Goal: Task Accomplishment & Management: Manage account settings

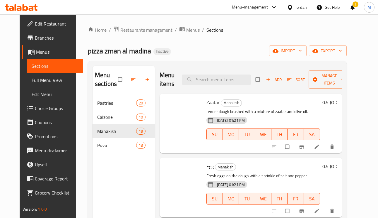
scroll to position [321, 0]
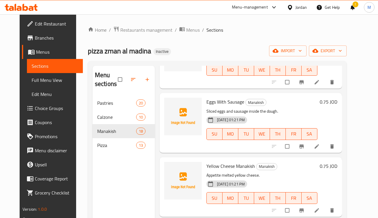
click at [35, 20] on span "Edit Restaurant" at bounding box center [56, 23] width 43 height 7
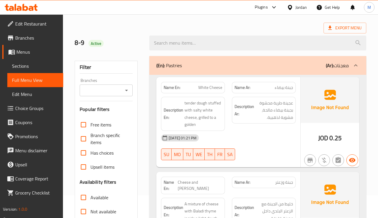
scroll to position [44, 0]
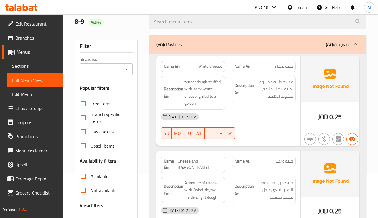
click at [332, 48] on b "(Ar):" at bounding box center [330, 44] width 8 height 9
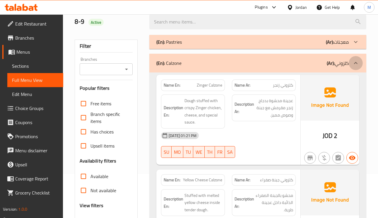
click at [356, 64] on icon at bounding box center [356, 62] width 7 height 7
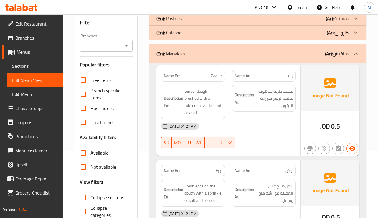
scroll to position [88, 0]
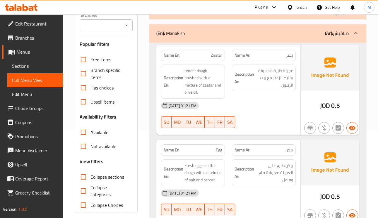
click at [288, 50] on div "Name Ar: زعتر" at bounding box center [264, 55] width 64 height 11
click at [214, 58] on span "Zaatar" at bounding box center [216, 55] width 11 height 6
click at [283, 58] on p "Name Ar: زعتر" at bounding box center [264, 55] width 59 height 6
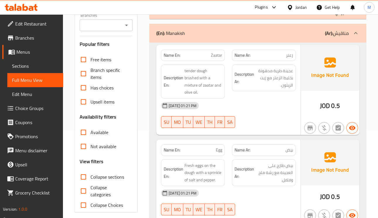
click at [283, 58] on p "Name Ar: زعتر" at bounding box center [264, 55] width 59 height 6
click at [214, 56] on span "Zaatar" at bounding box center [216, 55] width 11 height 6
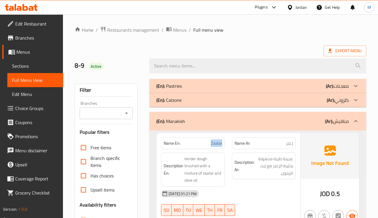
click at [320, 89] on div "(En): Pastries (Ar): معجنات" at bounding box center [252, 85] width 193 height 7
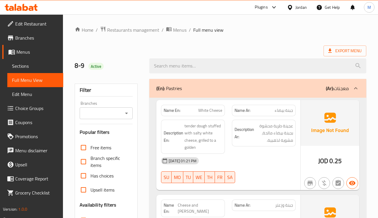
click at [320, 89] on div "(En): Pastries (Ar): معجنات" at bounding box center [252, 88] width 193 height 7
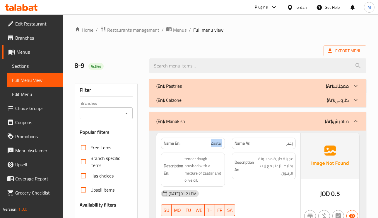
click at [311, 92] on div "(En): Pastries (Ar): معجنات" at bounding box center [257, 86] width 217 height 14
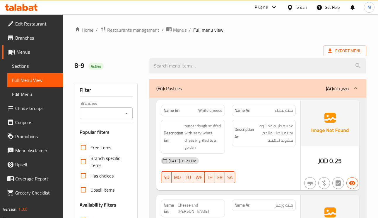
click at [339, 86] on p "(Ar): معجنات" at bounding box center [337, 88] width 23 height 7
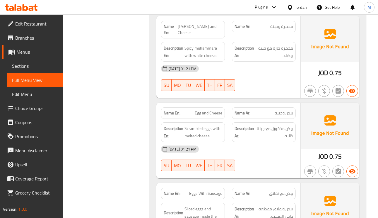
scroll to position [440, 0]
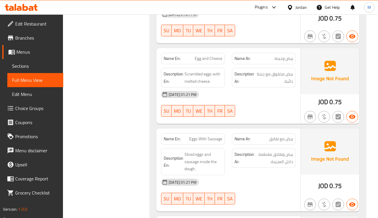
click at [210, 142] on span "Eggs With Sausage" at bounding box center [205, 139] width 33 height 6
click at [198, 141] on span "Eggs With Sausage" at bounding box center [205, 139] width 33 height 6
copy span "Eggs With Sausage"
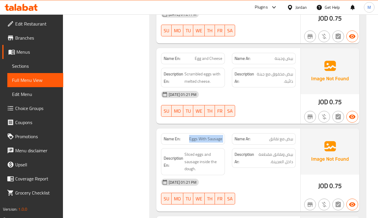
click at [198, 141] on span "Eggs With Sausage" at bounding box center [205, 139] width 33 height 6
click at [211, 142] on span "Eggs With Sausage" at bounding box center [205, 139] width 33 height 6
click at [215, 148] on div "Description En: Sliced eggs and sausage inside the dough." at bounding box center [193, 161] width 71 height 34
click at [215, 142] on span "Eggs With Sausage" at bounding box center [205, 139] width 33 height 6
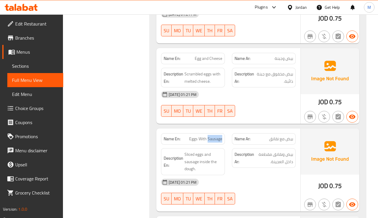
click at [215, 142] on span "Eggs With Sausage" at bounding box center [205, 139] width 33 height 6
copy span "Eggs With Sausage"
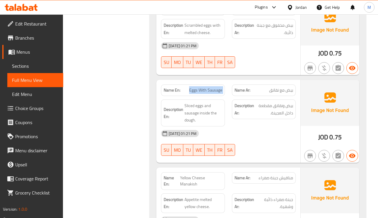
scroll to position [527, 0]
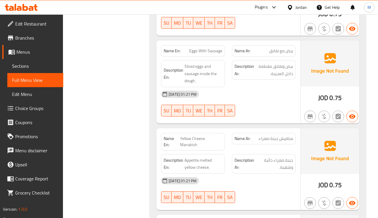
click at [181, 144] on span "Yellow Cheese Manakish" at bounding box center [201, 141] width 42 height 12
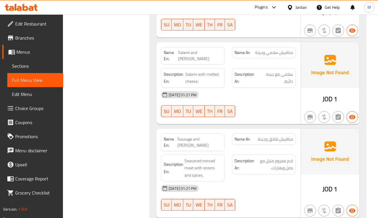
scroll to position [1055, 0]
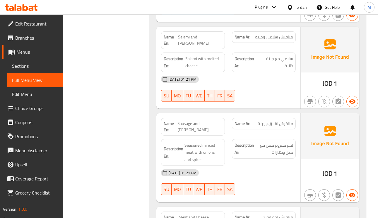
click at [198, 121] on span "Sausage and Cheese Manakish" at bounding box center [200, 126] width 45 height 12
copy span "Sausage and Cheese Manakish"
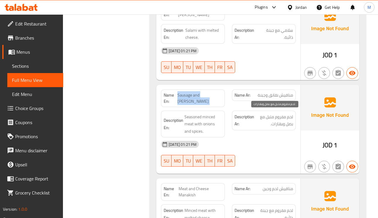
scroll to position [1099, 0]
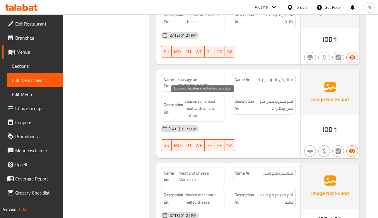
click at [200, 104] on span "Seasoned minced meat with onions and spices." at bounding box center [204, 109] width 38 height 22
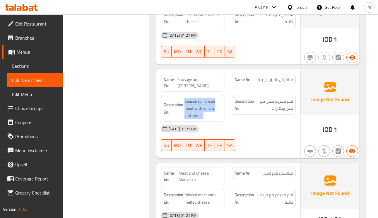
click at [183, 76] on span "Sausage and Cheese Manakish" at bounding box center [200, 82] width 45 height 12
click at [207, 76] on span "Sausage and Cheese Manakish" at bounding box center [200, 82] width 45 height 12
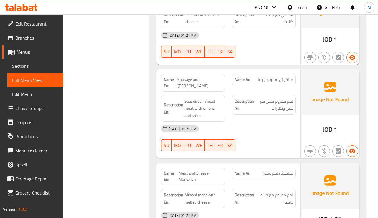
click at [269, 79] on span "مناقيش نقانق وجبنة" at bounding box center [275, 79] width 35 height 6
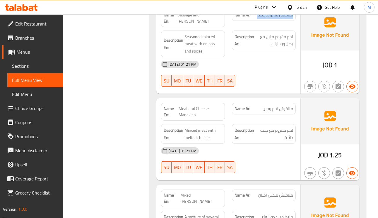
scroll to position [1143, 0]
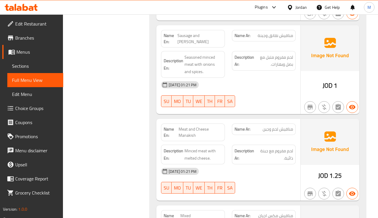
click at [204, 33] on span "Sausage and Cheese Manakish" at bounding box center [200, 39] width 45 height 12
copy span "Sausage and Cheese Manakish"
click at [213, 38] on span "Sausage and Cheese Manakish" at bounding box center [200, 39] width 45 height 12
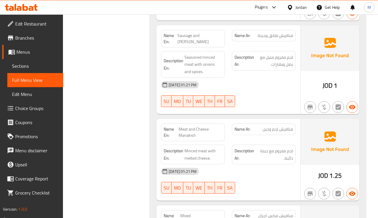
click at [213, 38] on span "Sausage and Cheese Manakish" at bounding box center [200, 39] width 45 height 12
click at [199, 36] on span "Sausage and Cheese Manakish" at bounding box center [200, 39] width 45 height 12
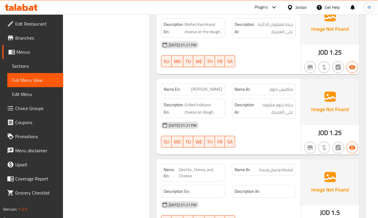
scroll to position [1451, 0]
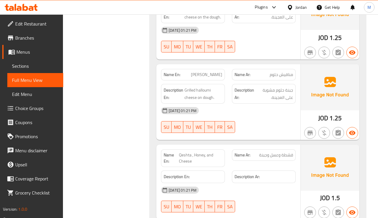
click at [200, 152] on span "Qeshta , Honey, and Cheese" at bounding box center [200, 158] width 43 height 12
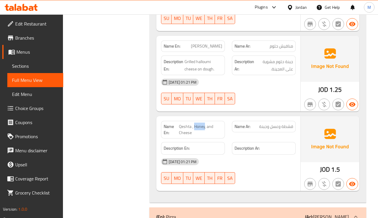
scroll to position [1495, 0]
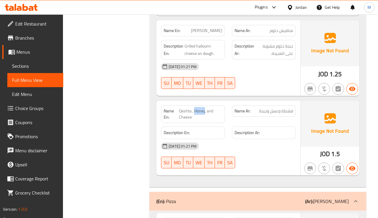
click at [200, 108] on span "Qeshta , Honey, and Cheese" at bounding box center [200, 114] width 43 height 12
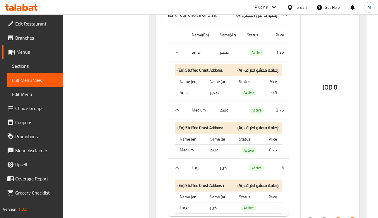
scroll to position [1802, 0]
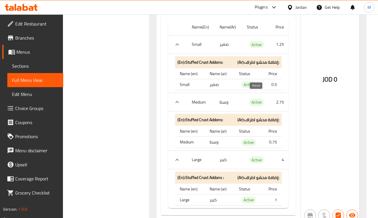
click at [251, 99] on span "Active" at bounding box center [256, 102] width 15 height 7
copy span "Active"
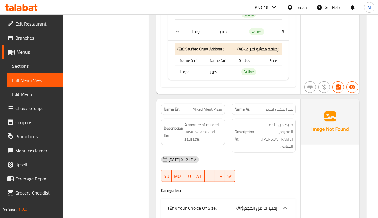
scroll to position [3561, 0]
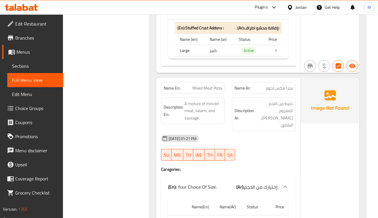
click at [211, 86] on span "Mixed Meat Pizza" at bounding box center [208, 88] width 30 height 6
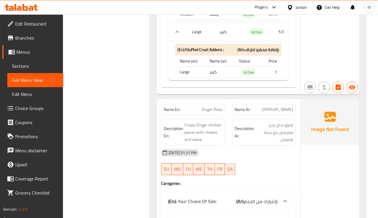
scroll to position [5451, 0]
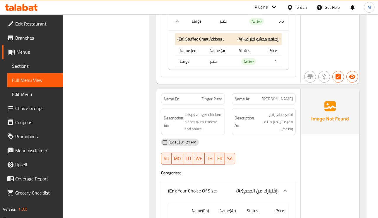
click at [212, 96] on span "Zinger Pizza" at bounding box center [212, 99] width 21 height 6
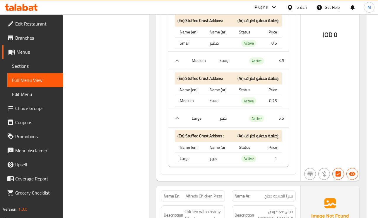
scroll to position [4950, 0]
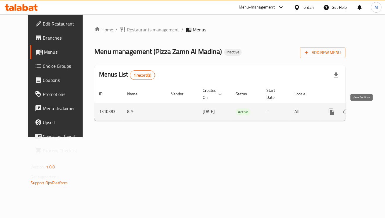
click at [370, 112] on icon "enhanced table" at bounding box center [373, 111] width 7 height 7
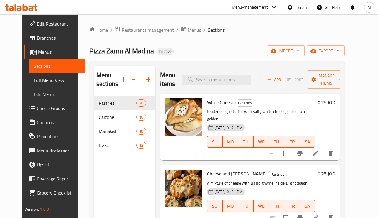
click at [232, 72] on div "Menu items Add Sort Manage items" at bounding box center [250, 80] width 180 height 28
paste input "Eggs With Sausage"
click at [238, 81] on input "Eggs With Sausage" at bounding box center [216, 79] width 69 height 10
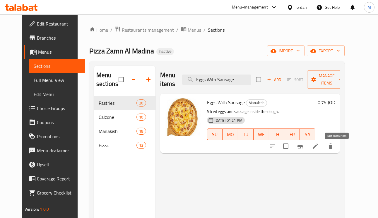
type input "Eggs With Sausage"
click at [319, 146] on icon at bounding box center [315, 145] width 7 height 7
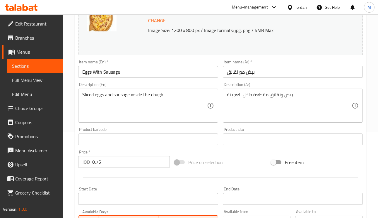
scroll to position [88, 0]
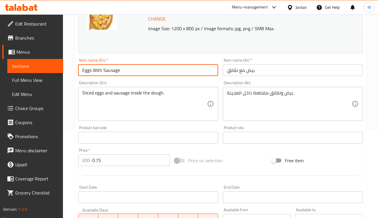
click at [111, 71] on input "Eggs With Sausage" at bounding box center [148, 70] width 140 height 12
paste input "Hot dog"
type input "Eggs With Hot dog"
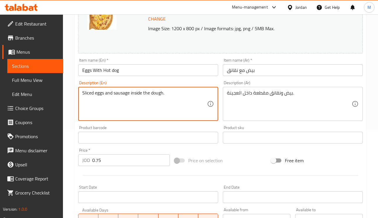
click at [123, 93] on textarea "Sliced eggs and sausage inside the dough." at bounding box center [144, 104] width 125 height 28
paste textarea "Hot dog"
type textarea "Sliced eggs and Hot dog inside the dough."
click at [147, 72] on input "Eggs With Hot dog" at bounding box center [148, 70] width 140 height 12
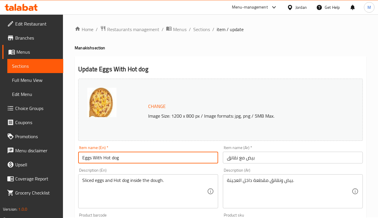
scroll to position [0, 0]
click at [198, 30] on span "Sections" at bounding box center [201, 29] width 17 height 7
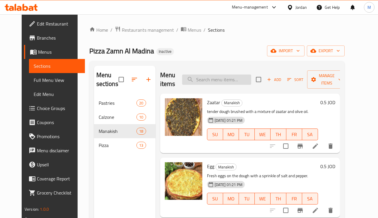
click at [232, 82] on input "search" at bounding box center [216, 79] width 69 height 10
paste input "Sausage and Cheese Manakish"
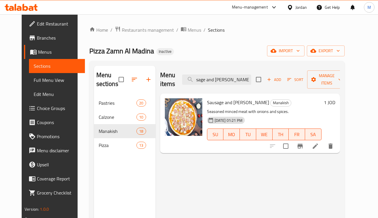
type input "Sausage and Cheese Manakish"
click at [319, 146] on icon at bounding box center [315, 145] width 7 height 7
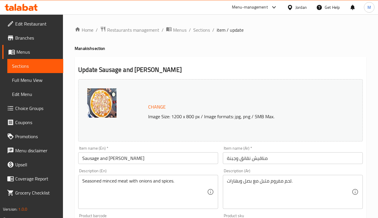
click at [94, 161] on input "Sausage and Cheese Manakish" at bounding box center [148, 158] width 140 height 12
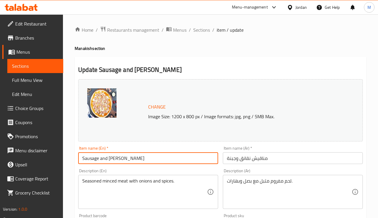
click at [94, 161] on input "Sausage and Cheese Manakish" at bounding box center [148, 158] width 140 height 12
paste input "Hot dog"
type input "Sausage and Cheese Manakish"
click at [161, 157] on input "Sausage and Cheese Manakish" at bounding box center [148, 158] width 140 height 12
click at [182, 156] on input "Sausage and Cheese Manakish" at bounding box center [148, 158] width 140 height 12
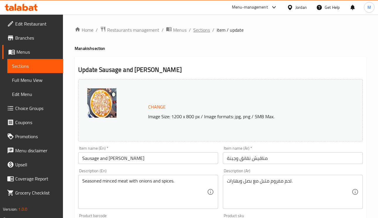
click at [200, 29] on span "Sections" at bounding box center [201, 29] width 17 height 7
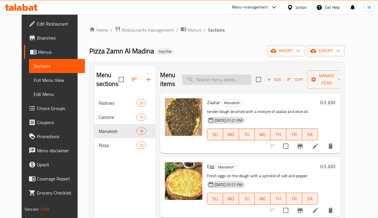
paste input "Sausage and Cheese Manakish"
click at [213, 81] on input "Sausage and Cheese Manakish" at bounding box center [216, 79] width 69 height 10
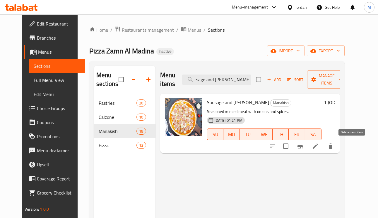
click at [334, 149] on icon "delete" at bounding box center [330, 145] width 7 height 7
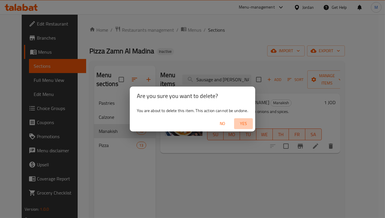
click at [239, 120] on span "Yes" at bounding box center [243, 123] width 14 height 7
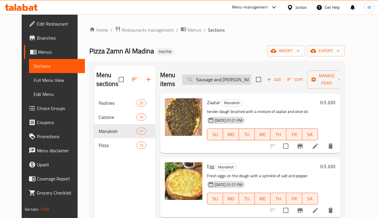
click at [224, 82] on input "Sausage and Cheese Manakish" at bounding box center [216, 79] width 69 height 10
paste input "Mixe"
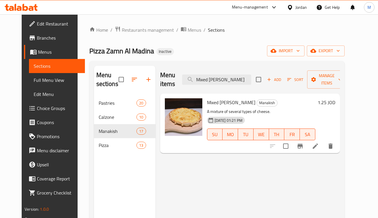
type input "Mixed Cheese Manakish"
click at [319, 148] on icon at bounding box center [315, 145] width 7 height 7
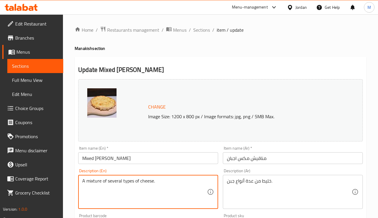
click at [120, 181] on textarea "A mixture of several types of cheese." at bounding box center [144, 192] width 125 height 28
paste textarea "Mixed cheese manakish, a manakish (flatbread) with mixed cheese toppings"
type textarea "Mixed cheese manakish, a manakish (flatbread) with mixed cheese toppings."
click at [241, 181] on textarea "خليط من عدة أنواع جبن." at bounding box center [289, 192] width 125 height 28
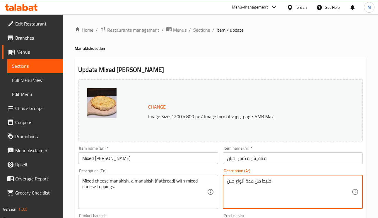
click at [241, 181] on textarea "خليط من عدة أنواع جبن." at bounding box center [289, 192] width 125 height 28
paste textarea "مناقيش جبن مشكلة ، مناقيش (خبز مسطح) بإضافات جبن مشكلة"
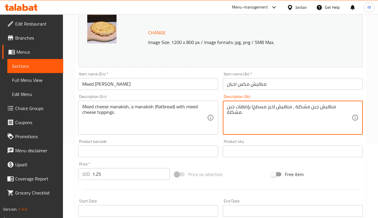
scroll to position [88, 0]
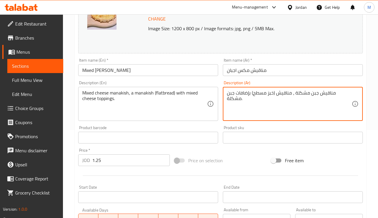
type textarea "مناقيش جبن مشكلة ، مناقيش (خبز مسطح) بإضافات جبن مشكلة."
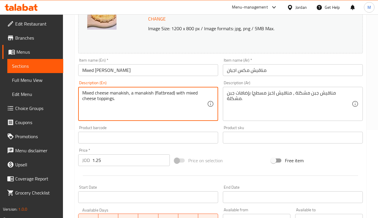
click at [187, 92] on textarea "Mixed cheese manakish, a manakish (flatbread) with mixed cheese toppings." at bounding box center [144, 104] width 125 height 28
click at [171, 99] on textarea "Mixed cheese manakish, a manakish (flatbread) with mixed cheese toppings." at bounding box center [144, 104] width 125 height 28
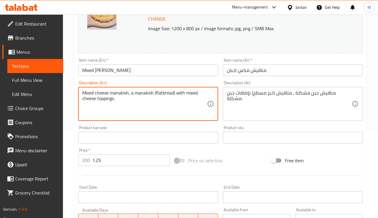
paste textarea "A traditional Middle Eastern flatbread topped with a mix of different cheese"
type textarea "A traditional Middle Eastern flatbread topped with a mix of different cheeses."
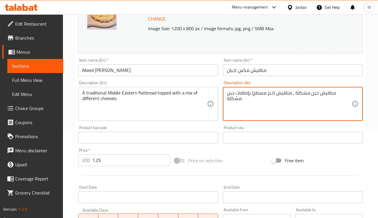
click at [273, 93] on textarea "مناقيش جبن مشكلة ، مناقيش (خبز مسطح) بإضافات جبن مشكلة." at bounding box center [289, 104] width 125 height 28
paste textarea "خبز مسطح شرق أوسطي تقليدي مغطى بمزيج من أنواع الجبن المختلف"
type textarea "خبز مسطح شرق أوسطي تقليدي مغطى بمزيج من أنواع الجبن المختلفة."
click at [286, 71] on input "مناقيش مكس اجبان" at bounding box center [293, 70] width 140 height 12
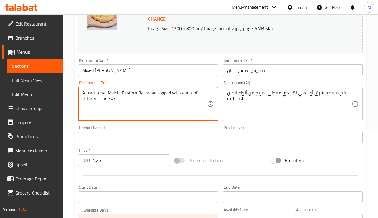
click at [119, 100] on textarea "A traditional Middle Eastern flatbread topped with a mix of different cheeses." at bounding box center [144, 104] width 125 height 28
paste textarea "Lebanese flatbread with a mix of cheddar cheese, roumi cheese and Parmesan Chee…"
type textarea "Lebanese flatbread with a mix of cheddar cheese, roumi cheese and Parmesan Chee…"
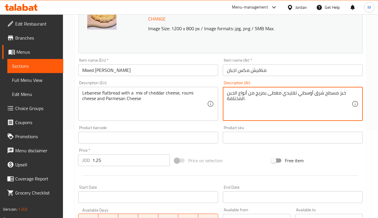
click at [263, 93] on textarea "خبز مسطح شرق أوسطي تقليدي مغطى بمزيج من أنواع الجبن المختلفة." at bounding box center [289, 104] width 125 height 28
paste textarea "بناني مسطح مزيج من جبنة الشيدر، جبنة رومي و جبنة بارميزان"
type textarea "خبز لبناني مسطح مزيج من جبنة الشيدر، جبنة رومي و جبنة بارميزان"
click at [279, 71] on input "مناقيش مكس اجبان" at bounding box center [293, 70] width 140 height 12
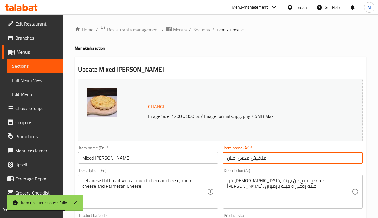
scroll to position [0, 0]
click at [194, 33] on span "Sections" at bounding box center [201, 29] width 17 height 7
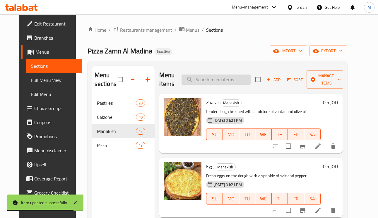
paste input "Mixed Meat Pizza"
click at [215, 79] on input "Mixed Meat Pizza" at bounding box center [216, 79] width 69 height 10
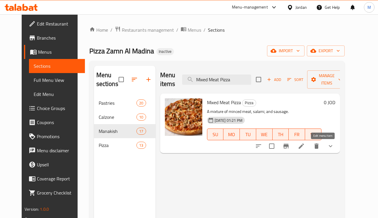
type input "Mixed Meat Pizza"
click at [305, 147] on icon at bounding box center [301, 145] width 7 height 7
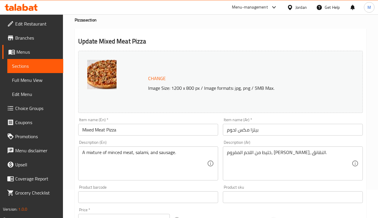
scroll to position [44, 0]
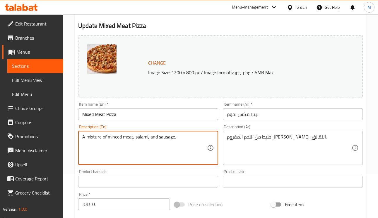
click at [163, 137] on textarea "A mixture of minced meat, salami, and sausage." at bounding box center [144, 148] width 125 height 28
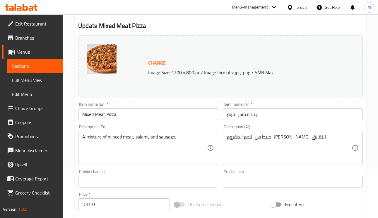
click at [165, 137] on textarea "A mixture of minced meat, salami, and sausage." at bounding box center [144, 148] width 125 height 28
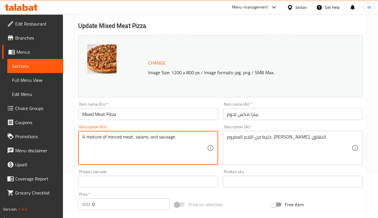
click at [165, 137] on textarea "A mixture of minced meat, salami, and sausage." at bounding box center [144, 148] width 125 height 28
paste textarea "Hot dog"
type textarea "A mixture of minced meat, salami, and Hot dog."
click at [176, 114] on input "Mixed Meat Pizza" at bounding box center [148, 114] width 140 height 12
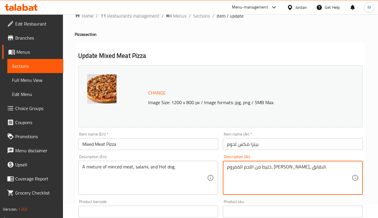
scroll to position [0, 0]
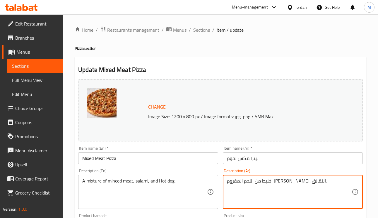
click at [142, 31] on span "Restaurants management" at bounding box center [133, 29] width 52 height 7
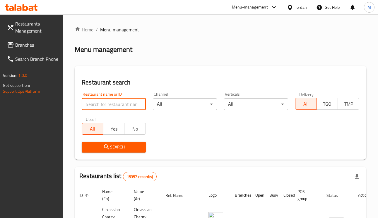
click at [105, 102] on input "search" at bounding box center [114, 104] width 64 height 12
paste input "مشاوي الدوجي"
type input "مشاوي الدوجي"
click button "Search" at bounding box center [114, 147] width 64 height 11
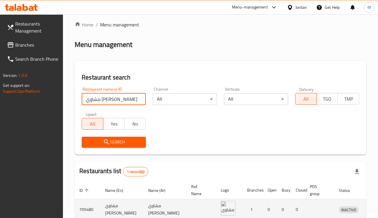
scroll to position [39, 0]
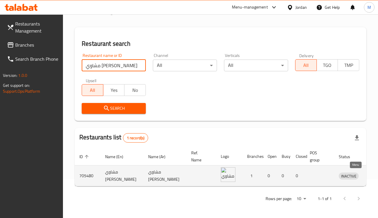
click at [371, 177] on icon "enhanced table" at bounding box center [374, 175] width 7 height 7
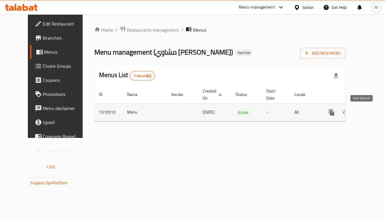
click at [367, 108] on link "enhanced table" at bounding box center [374, 112] width 14 height 14
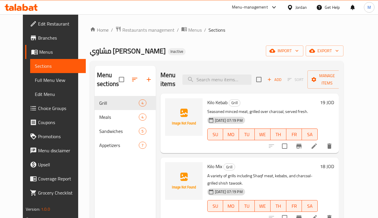
click at [38, 82] on span "Full Menu View" at bounding box center [58, 79] width 47 height 7
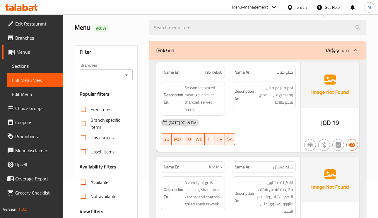
scroll to position [132, 0]
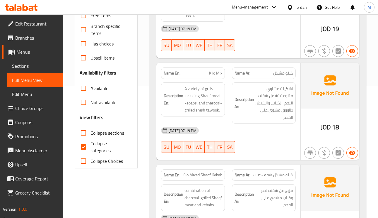
drag, startPoint x: 84, startPoint y: 146, endPoint x: 99, endPoint y: 153, distance: 16.1
click at [84, 146] on input "Collapse categories" at bounding box center [83, 147] width 14 height 14
checkbox input "false"
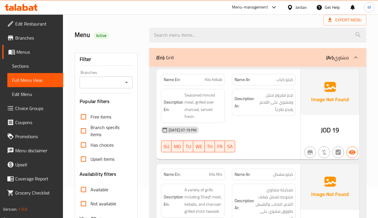
scroll to position [44, 0]
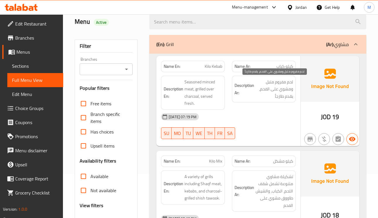
click at [283, 86] on span "لحم مفروم متبل ومشوي على الفحم، يقدم طازجاً" at bounding box center [275, 89] width 38 height 22
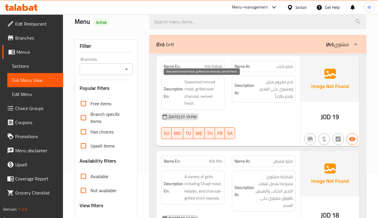
click at [190, 82] on span "Seasoned minced meat, grilled over charcoal, served fresh." at bounding box center [204, 92] width 38 height 29
click at [210, 90] on span "Seasoned minced meat, grilled over charcoal, served fresh." at bounding box center [204, 92] width 38 height 29
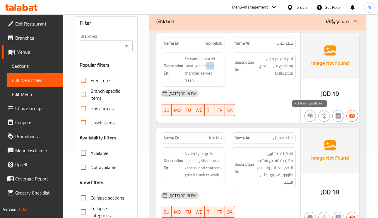
scroll to position [88, 0]
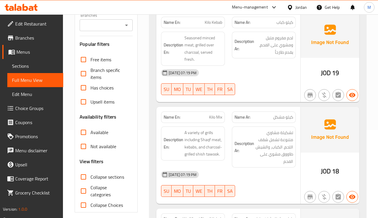
click at [213, 120] on span "Kilo Mix" at bounding box center [215, 117] width 13 height 6
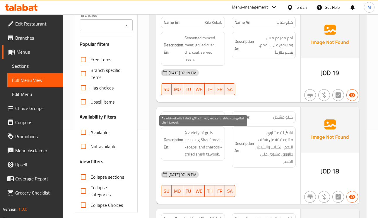
click at [210, 135] on span "A variety of grills including Shaqf meat, kebabs, and charcoal-grilled shish ta…" at bounding box center [204, 143] width 38 height 29
click at [210, 140] on span "A variety of grills including Shaqf meat, kebabs, and charcoal-grilled shish ta…" at bounding box center [204, 143] width 38 height 29
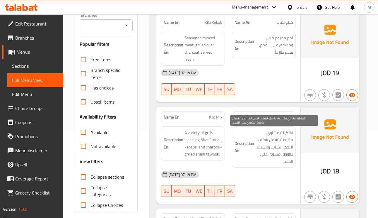
click at [272, 145] on span "تشكيلة مشاوي متنوعة تشمل شقف اللحم، الكباب، والشيش طاووق مشوي على الفحم" at bounding box center [275, 147] width 38 height 36
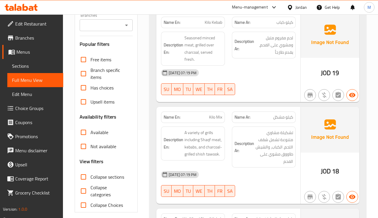
click at [209, 118] on span "Kilo Mix" at bounding box center [215, 117] width 13 height 6
copy span "Kilo Mix"
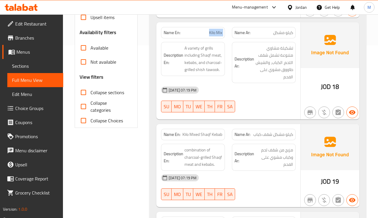
scroll to position [220, 0]
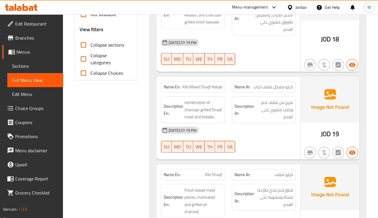
click at [288, 88] on span "كيلو مشكل شقف كباب" at bounding box center [273, 87] width 40 height 6
click at [196, 87] on span "Kilo Mixed Shaqf Kebab" at bounding box center [203, 87] width 40 height 6
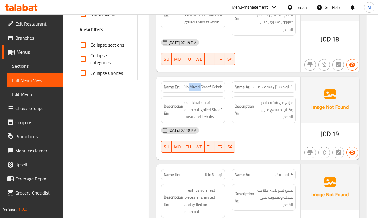
click at [210, 88] on span "Kilo Mixed Shaqf Kebab" at bounding box center [203, 87] width 40 height 6
copy span "Kilo Mixed Shaqf Kebab"
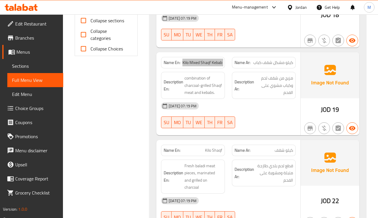
scroll to position [264, 0]
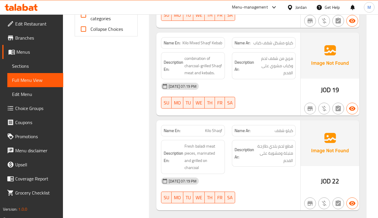
click at [213, 131] on span "Kilo Shaqf" at bounding box center [213, 130] width 17 height 6
copy span "Shaqf"
click at [213, 131] on span "Kilo Shaqf" at bounding box center [213, 130] width 17 height 6
copy span "Kilo Shaqf"
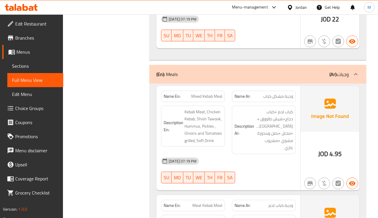
scroll to position [440, 0]
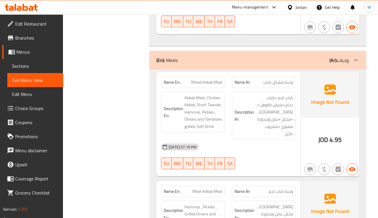
click at [288, 83] on span "وجبة مشكل كباب" at bounding box center [278, 82] width 30 height 6
click at [194, 81] on span "Mixed Kebab Meal" at bounding box center [206, 82] width 31 height 6
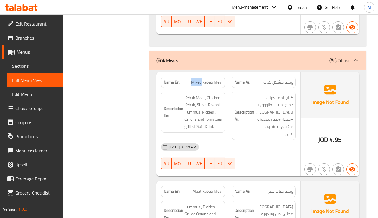
click at [194, 81] on span "Mixed Kebab Meal" at bounding box center [206, 82] width 31 height 6
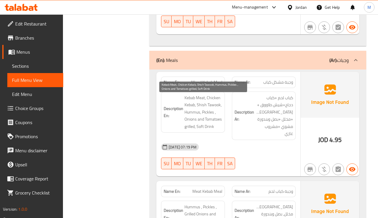
click at [203, 97] on span "Kebab Meat, Chicken Kebab, Shish Tawook, Hummus, Pickles , Onions and Tomatoes …" at bounding box center [204, 112] width 38 height 36
click at [202, 97] on span "Kebab Meat, Chicken Kebab, Shish Tawook, Hummus, Pickles , Onions and Tomatoes …" at bounding box center [204, 112] width 38 height 36
click at [214, 101] on span "Kebab Meat, Chicken Kebab, Shish Tawook, Hummus, Pickles , Onions and Tomatoes …" at bounding box center [204, 112] width 38 height 36
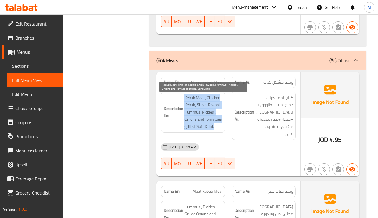
click at [214, 101] on span "Kebab Meat, Chicken Kebab, Shish Tawook, Hummus, Pickles , Onions and Tomatoes …" at bounding box center [204, 112] width 38 height 36
click at [192, 121] on span "Kebab Meat, Chicken Kebab, Shish Tawook, Hummus, Pickles , Onions and Tomatoes …" at bounding box center [204, 112] width 38 height 36
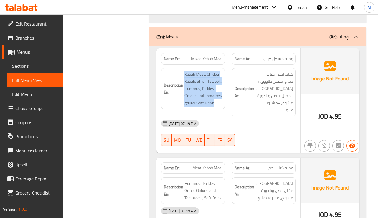
scroll to position [484, 0]
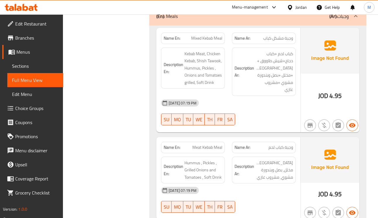
click at [290, 145] on span "وجبة كباب لحم" at bounding box center [281, 147] width 25 height 6
click at [206, 144] on span "Meat Kebab Meal" at bounding box center [208, 147] width 30 height 6
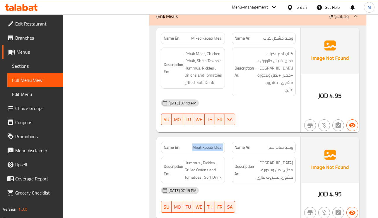
click at [206, 144] on span "Meat Kebab Meal" at bounding box center [208, 147] width 30 height 6
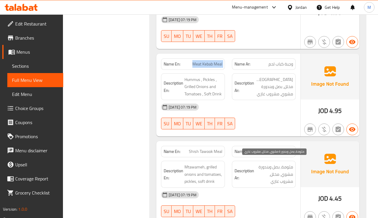
scroll to position [571, 0]
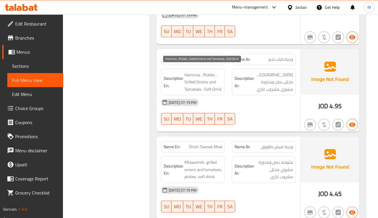
click at [208, 71] on span "Hummus , Pickles , Grilled Onions and Tomatoes , Soft Drink" at bounding box center [204, 82] width 38 height 22
click at [190, 76] on span "Hummus , Pickles , Grilled Onions and Tomatoes , Soft Drink" at bounding box center [204, 82] width 38 height 22
click at [215, 87] on span "Hummus , Pickles , Grilled Onions and Tomatoes , Soft Drink" at bounding box center [204, 82] width 38 height 22
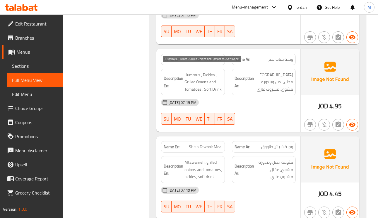
click at [215, 87] on span "Hummus , Pickles , Grilled Onions and Tomatoes , Soft Drink" at bounding box center [204, 82] width 38 height 22
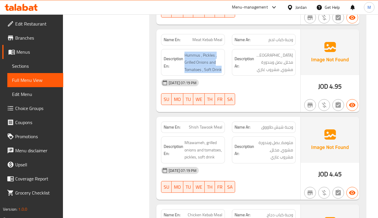
scroll to position [615, 0]
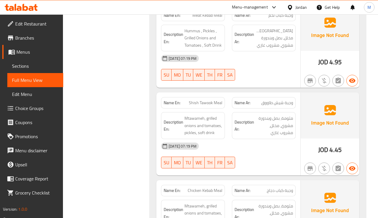
click at [271, 100] on span "وجبة شيش طاووق" at bounding box center [277, 103] width 32 height 6
click at [195, 115] on span "Mtawameh, grilled onions and tomatoes, pickles, soft drink" at bounding box center [204, 126] width 38 height 22
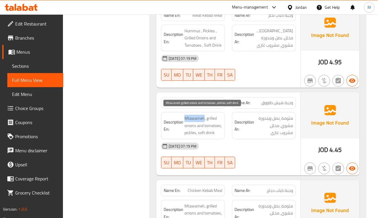
click at [195, 115] on span "Mtawameh, grilled onions and tomatoes, pickles, soft drink" at bounding box center [204, 126] width 38 height 22
click at [210, 115] on span "Mtawameh, grilled onions and tomatoes, pickles, soft drink" at bounding box center [204, 126] width 38 height 22
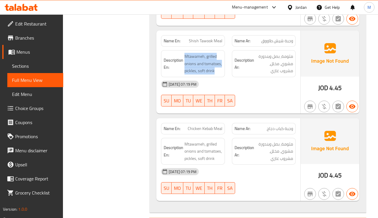
scroll to position [703, 0]
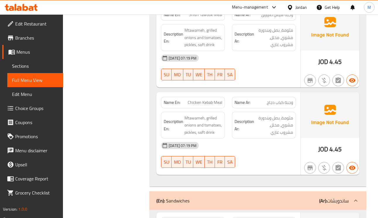
click at [204, 100] on span "Chicken Kebab Meal" at bounding box center [205, 102] width 35 height 6
click at [213, 115] on span "Mtawameh, grilled onions and tomatoes, pickles, soft drink" at bounding box center [204, 125] width 38 height 22
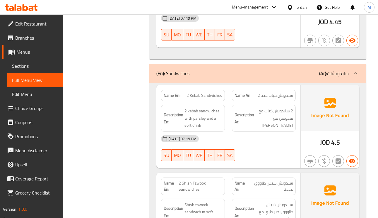
scroll to position [835, 0]
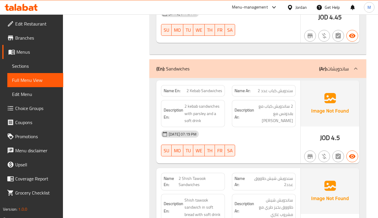
click at [196, 89] on span "2 Kebab Sandwiches" at bounding box center [205, 91] width 36 height 6
click at [286, 115] on span "2 ساندويش كباب مع بقدونس مع [PERSON_NAME]" at bounding box center [275, 114] width 38 height 22
click at [199, 111] on span "2 kebab sandwiches with parsley and a soft drink" at bounding box center [204, 114] width 38 height 22
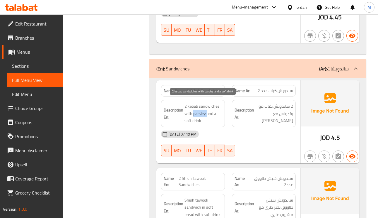
click at [199, 111] on span "2 kebab sandwiches with parsley and a soft drink" at bounding box center [204, 114] width 38 height 22
click at [202, 108] on span "2 kebab sandwiches with parsley and a soft drink" at bounding box center [204, 114] width 38 height 22
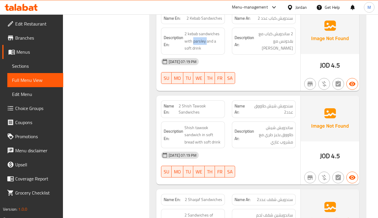
scroll to position [923, 0]
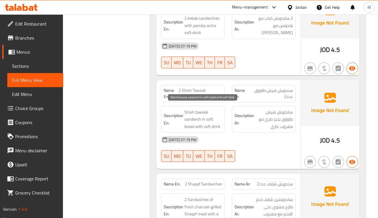
click at [209, 115] on span "Shish tawook sandwich in soft bread with soft drink" at bounding box center [204, 119] width 38 height 22
click at [214, 122] on span "Shish tawook sandwich in soft bread with soft drink" at bounding box center [204, 119] width 38 height 22
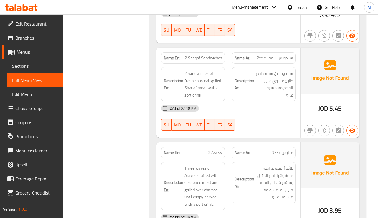
scroll to position [1055, 0]
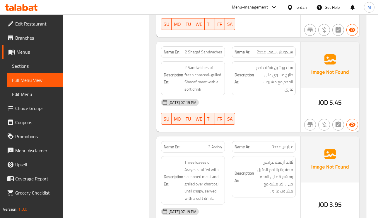
click at [194, 51] on span "2 Shaqaf Sandwiches" at bounding box center [204, 52] width 38 height 6
copy span "2 Shaqaf Sandwiches"
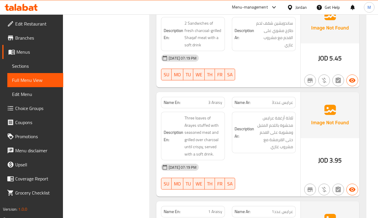
scroll to position [1143, 0]
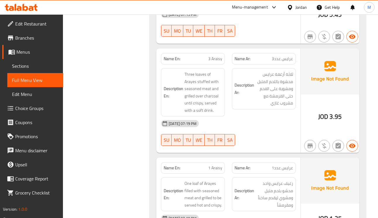
click at [216, 56] on span "3 Araisy" at bounding box center [215, 59] width 14 height 6
copy span "Araisy"
click at [212, 59] on span "3 Araisy" at bounding box center [215, 59] width 14 height 6
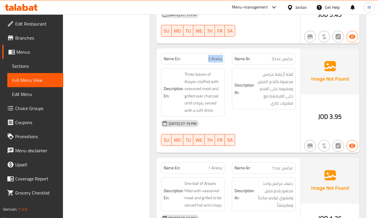
click at [212, 59] on span "3 Araisy" at bounding box center [215, 59] width 14 height 6
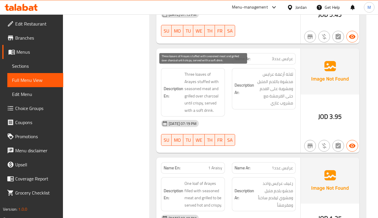
click at [195, 84] on span "Three loaves of Arayes stuffed with seasoned meat and grilled over charcoal unt…" at bounding box center [204, 92] width 38 height 43
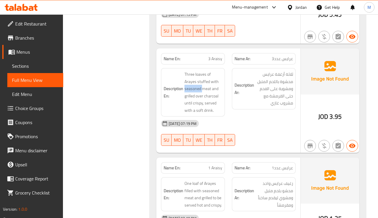
click at [226, 51] on div "Name En: 3 Araisy" at bounding box center [193, 59] width 71 height 18
click at [216, 56] on span "3 Araisy" at bounding box center [215, 59] width 14 height 6
drag, startPoint x: 216, startPoint y: 54, endPoint x: 251, endPoint y: 7, distance: 59.1
click at [218, 56] on span "3 Araisy" at bounding box center [215, 59] width 14 height 6
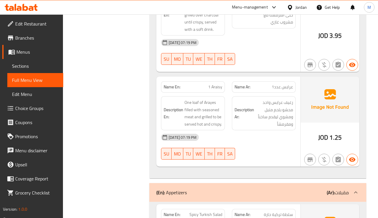
scroll to position [1231, 0]
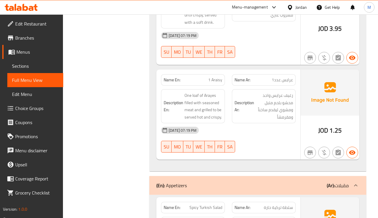
click at [215, 78] on span "1 Araisy" at bounding box center [215, 80] width 14 height 6
copy span "1 Araisy"
click at [215, 78] on span "1 Araisy" at bounding box center [215, 80] width 14 height 6
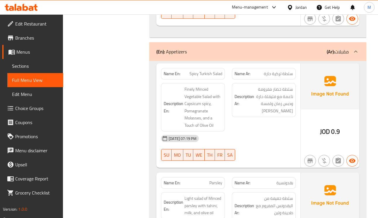
scroll to position [1407, 0]
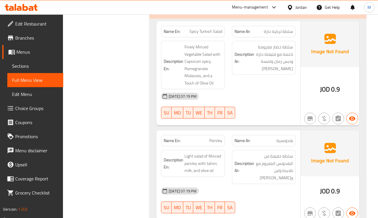
click at [203, 29] on span "Spicy Turkish Salad" at bounding box center [206, 31] width 33 height 6
click at [184, 29] on p "Name En: Spicy Turkish Salad" at bounding box center [193, 31] width 59 height 6
click at [201, 30] on span "Spicy Turkish Salad" at bounding box center [206, 31] width 33 height 6
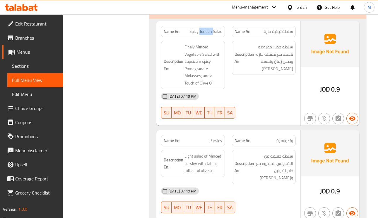
click at [201, 30] on span "Spicy Turkish Salad" at bounding box center [206, 31] width 33 height 6
copy span "Spicy Turkish Salad"
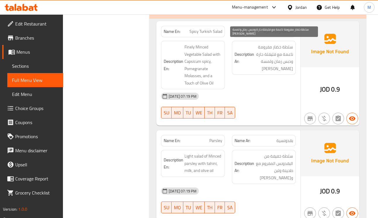
click at [280, 55] on span "سلطة خضار مفرومة ناعمة مع فليفلة حارة ودبس رمان ولمسة [PERSON_NAME]" at bounding box center [275, 57] width 38 height 29
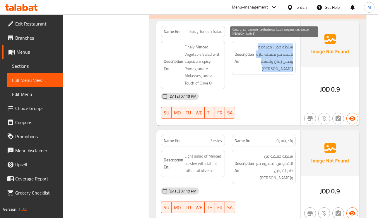
click at [280, 55] on span "سلطة خضار مفرومة ناعمة مع فليفلة حارة ودبس رمان ولمسة [PERSON_NAME]" at bounding box center [275, 57] width 38 height 29
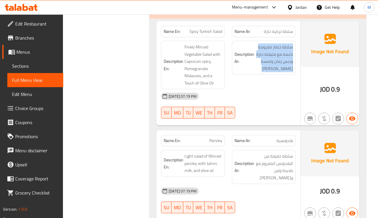
click at [203, 44] on span "Finely Minced Vegetable Salad with Capsicum spicy, Pomegranate Molasses, and a …" at bounding box center [204, 64] width 38 height 43
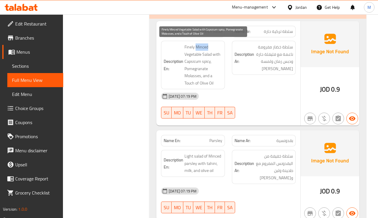
click at [203, 44] on span "Finely Minced Vegetable Salad with Capsicum spicy, Pomegranate Molasses, and a …" at bounding box center [204, 64] width 38 height 43
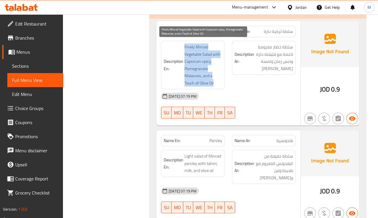
click at [203, 44] on span "Finely Minced Vegetable Salad with Capsicum spicy, Pomegranate Molasses, and a …" at bounding box center [204, 64] width 38 height 43
click at [199, 53] on span "Finely Minced Vegetable Salad with Capsicum spicy, Pomegranate Molasses, and a …" at bounding box center [204, 64] width 38 height 43
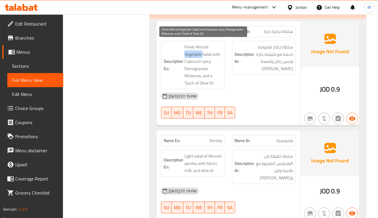
click at [199, 52] on span "Finely Minced Vegetable Salad with Capsicum spicy, Pomegranate Molasses, and a …" at bounding box center [204, 64] width 38 height 43
click at [207, 52] on span "Finely Minced Vegetable Salad with Capsicum spicy, Pomegranate Molasses, and a …" at bounding box center [204, 64] width 38 height 43
click at [197, 47] on span "Finely Minced Vegetable Salad with Capsicum spicy, Pomegranate Molasses, and a …" at bounding box center [204, 64] width 38 height 43
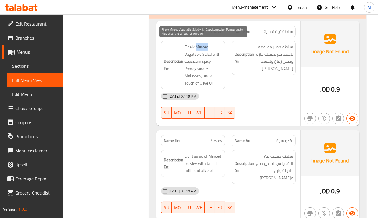
click at [215, 53] on span "Finely Minced Vegetable Salad with Capsicum spicy, Pomegranate Molasses, and a …" at bounding box center [204, 64] width 38 height 43
click at [216, 53] on span "Finely Minced Vegetable Salad with Capsicum spicy, Pomegranate Molasses, and a …" at bounding box center [204, 64] width 38 height 43
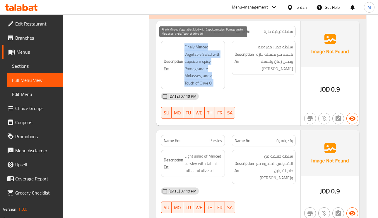
click at [216, 53] on span "Finely Minced Vegetable Salad with Capsicum spicy, Pomegranate Molasses, and a …" at bounding box center [204, 64] width 38 height 43
click at [207, 59] on span "Finely Minced Vegetable Salad with Capsicum spicy, Pomegranate Molasses, and a …" at bounding box center [204, 64] width 38 height 43
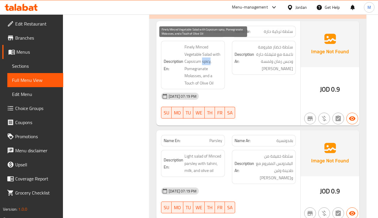
click at [207, 59] on span "Finely Minced Vegetable Salad with Capsicum spicy, Pomegranate Molasses, and a …" at bounding box center [204, 64] width 38 height 43
click at [202, 67] on span "Finely Minced Vegetable Salad with Capsicum spicy, Pomegranate Molasses, and a …" at bounding box center [204, 64] width 38 height 43
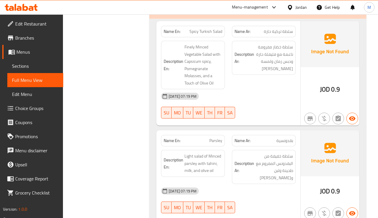
click at [210, 32] on span "Spicy Turkish Salad" at bounding box center [206, 31] width 33 height 6
copy span "Spicy Turkish Salad"
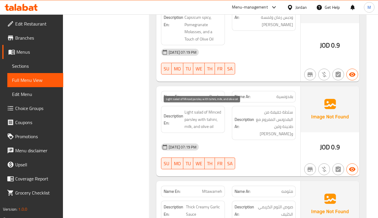
click at [212, 111] on span "Light salad of Minced parsley with tahini, milk, and olive oil" at bounding box center [204, 119] width 38 height 22
click at [215, 97] on span "Parsley" at bounding box center [216, 96] width 13 height 6
copy span "Parsley"
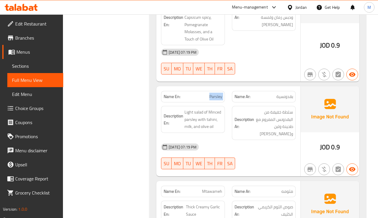
click at [215, 97] on span "Parsley" at bounding box center [216, 96] width 13 height 6
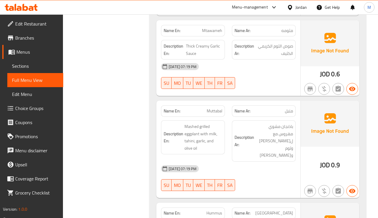
scroll to position [1670, 0]
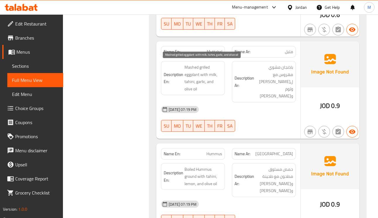
click at [188, 67] on span "Mashed grilled eggplant with milk, tahini, garlic, and olive oil" at bounding box center [204, 78] width 38 height 29
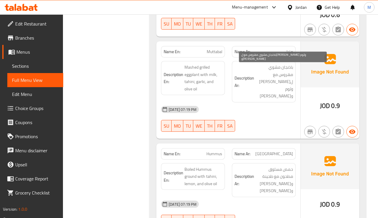
click at [285, 74] on span "باذنجان [PERSON_NAME] مع لبن طحينة وثوم وزيت زيتون" at bounding box center [275, 82] width 38 height 36
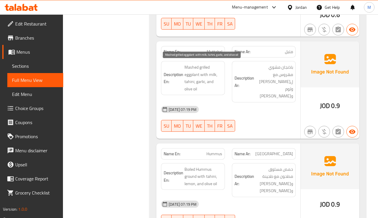
click at [187, 68] on span "Mashed grilled eggplant with milk, tahini, garlic, and olive oil" at bounding box center [204, 78] width 38 height 29
click at [213, 72] on span "Mashed grilled eggplant with milk, tahini, garlic, and olive oil" at bounding box center [204, 78] width 38 height 29
click at [207, 53] on span "Muttabal" at bounding box center [215, 52] width 16 height 6
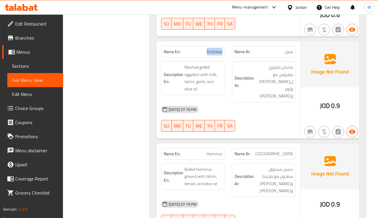
click at [207, 53] on span "Muttabal" at bounding box center [215, 52] width 16 height 6
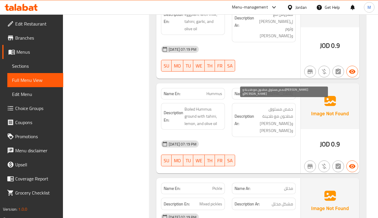
scroll to position [1758, 0]
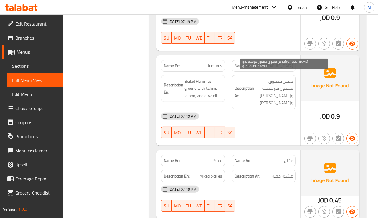
click at [275, 85] on span "حمص مسلوق مطحون مع طحينة [PERSON_NAME]" at bounding box center [275, 92] width 38 height 29
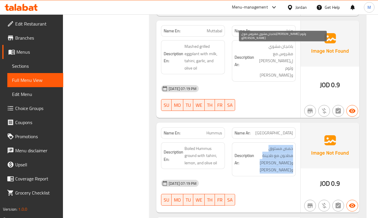
scroll to position [1670, 0]
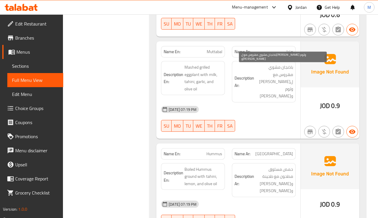
click at [283, 75] on span "باذنجان [PERSON_NAME] مع لبن طحينة وثوم وزيت زيتون" at bounding box center [275, 82] width 38 height 36
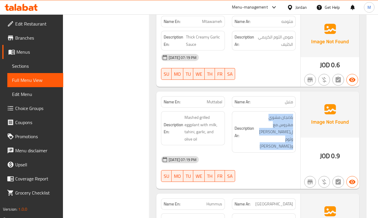
scroll to position [1539, 0]
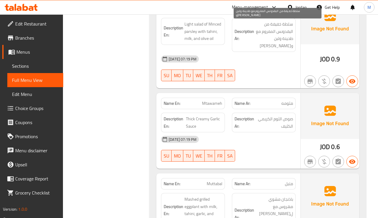
click at [288, 38] on span "سلطة خفيفة من البقدونس المفروم مع طحينة ولبن وزيت زيتون" at bounding box center [275, 35] width 38 height 29
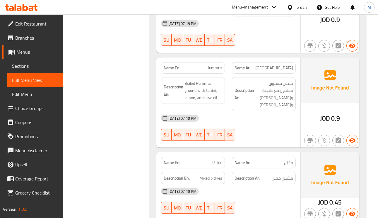
scroll to position [1758, 0]
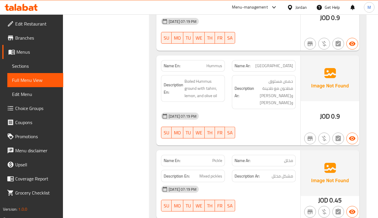
click at [286, 63] on span "[GEOGRAPHIC_DATA]" at bounding box center [275, 66] width 38 height 6
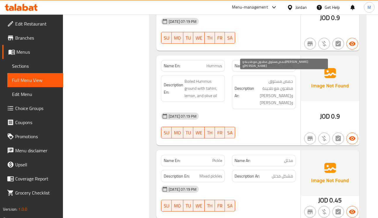
click at [287, 78] on span "حمص مسلوق مطحون مع طحينة [PERSON_NAME]" at bounding box center [275, 92] width 38 height 29
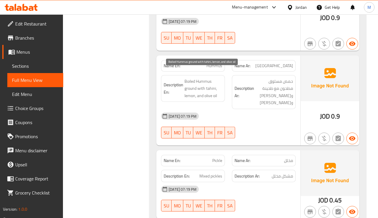
click at [193, 78] on span "Boiled Hummus ground with tahini, lemon, and olive oil" at bounding box center [204, 89] width 38 height 22
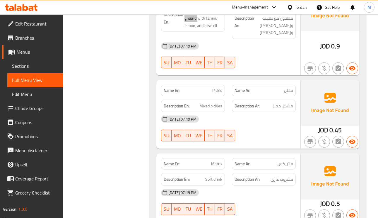
scroll to position [1840, 0]
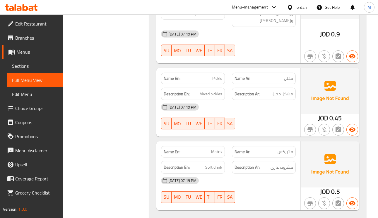
click at [203, 88] on div "Description En: Mixed pickles" at bounding box center [193, 94] width 64 height 13
click at [215, 149] on span "Matrix" at bounding box center [216, 152] width 11 height 6
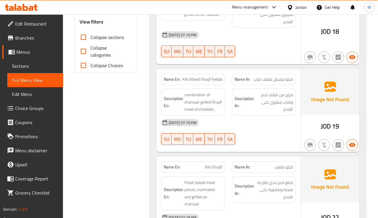
scroll to position [390, 0]
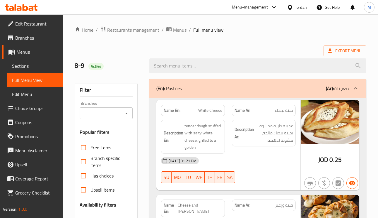
click at [318, 89] on div "(En): Pastries (Ar): معجنات" at bounding box center [252, 88] width 193 height 7
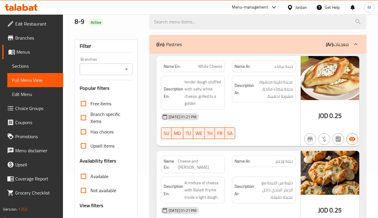
scroll to position [176, 0]
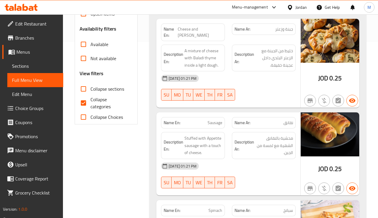
drag, startPoint x: 86, startPoint y: 103, endPoint x: 119, endPoint y: 107, distance: 33.0
click at [86, 103] on input "Collapse categories" at bounding box center [83, 103] width 14 height 14
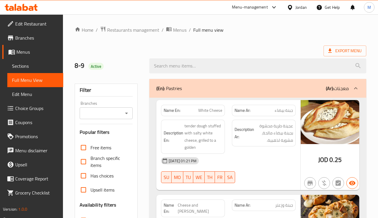
scroll to position [132, 0]
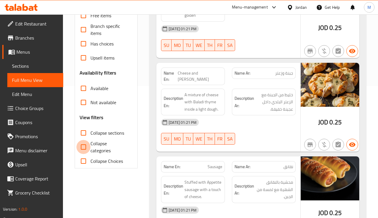
click at [89, 146] on input "Collapse categories" at bounding box center [83, 147] width 14 height 14
checkbox input "true"
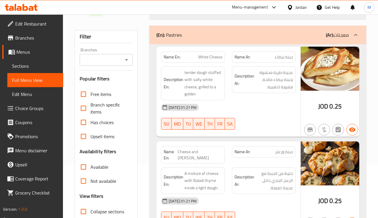
scroll to position [0, 0]
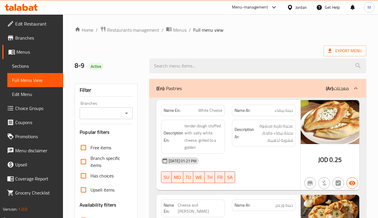
click at [348, 96] on div "(En): Pastries (Ar): معجنات" at bounding box center [257, 88] width 217 height 19
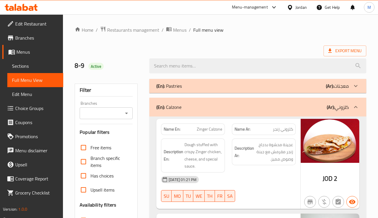
click at [337, 109] on p "(Ar): كلزوني" at bounding box center [338, 106] width 22 height 7
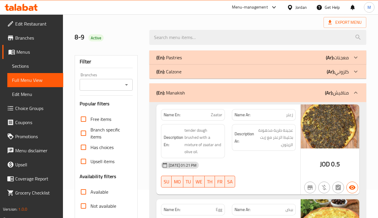
scroll to position [44, 0]
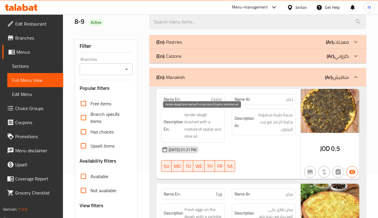
click at [191, 116] on span "tender dough brushed with a mixture of zaatar and olive oil." at bounding box center [204, 125] width 38 height 29
click at [194, 127] on span "tender dough brushed with a mixture of zaatar and olive oil." at bounding box center [204, 125] width 38 height 29
click at [196, 116] on span "tender dough brushed with a mixture of zaatar and olive oil." at bounding box center [204, 125] width 38 height 29
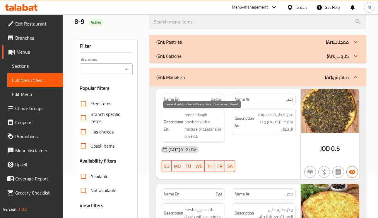
click at [196, 116] on span "tender dough brushed with a mixture of zaatar and olive oil." at bounding box center [204, 125] width 38 height 29
click at [196, 115] on span "tender dough brushed with a mixture of zaatar and olive oil." at bounding box center [204, 125] width 38 height 29
click at [203, 113] on span "tender dough brushed with a mixture of zaatar and olive oil." at bounding box center [204, 125] width 38 height 29
click at [189, 114] on span "tender dough brushed with a mixture of zaatar and olive oil." at bounding box center [204, 125] width 38 height 29
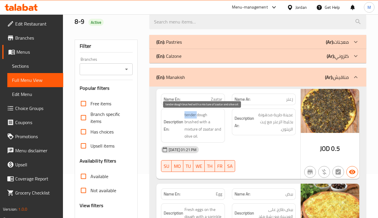
click at [189, 114] on span "tender dough brushed with a mixture of zaatar and olive oil." at bounding box center [204, 125] width 38 height 29
click at [191, 125] on span "tender dough brushed with a mixture of zaatar and olive oil." at bounding box center [204, 125] width 38 height 29
click at [197, 129] on span "tender dough brushed with a mixture of zaatar and olive oil." at bounding box center [204, 125] width 38 height 29
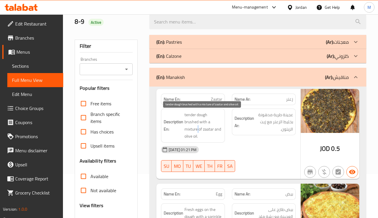
click at [190, 124] on span "tender dough brushed with a mixture of zaatar and olive oil." at bounding box center [204, 125] width 38 height 29
click at [190, 138] on span "tender dough brushed with a mixture of zaatar and olive oil." at bounding box center [204, 125] width 38 height 29
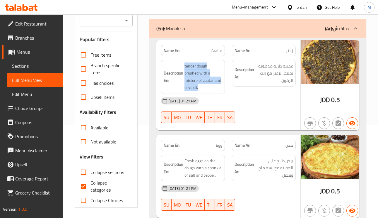
scroll to position [132, 0]
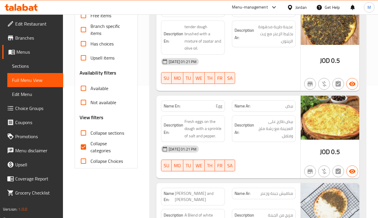
click at [290, 106] on span "بيض" at bounding box center [290, 106] width 8 height 6
click at [218, 110] on div "Name En: Egg" at bounding box center [193, 105] width 64 height 11
click at [219, 109] on span "Egg" at bounding box center [219, 106] width 6 height 6
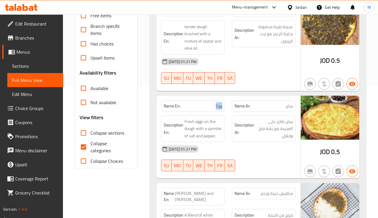
click at [219, 109] on span "Egg" at bounding box center [219, 106] width 6 height 6
click at [285, 132] on span "بيض طازج على العجينة مع رشة ملح وفلفل." at bounding box center [275, 129] width 38 height 22
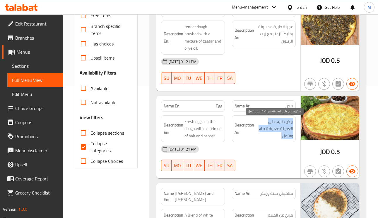
click at [285, 132] on span "بيض طازج على العجينة مع رشة ملح وفلفل." at bounding box center [275, 129] width 38 height 22
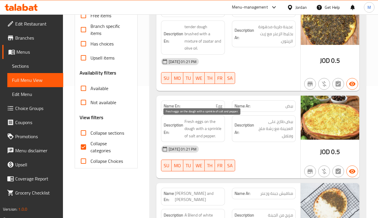
click at [188, 121] on span "Fresh eggs on the dough with a sprinkle of salt and pepper." at bounding box center [204, 129] width 38 height 22
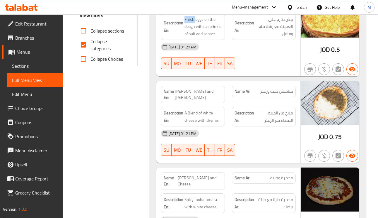
scroll to position [220, 0]
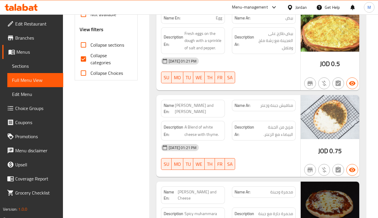
click at [288, 108] on span "مناقيش جبنة وزعتر" at bounding box center [277, 105] width 33 height 6
click at [195, 110] on span "Zaatar and Cheese Manakish" at bounding box center [198, 108] width 47 height 12
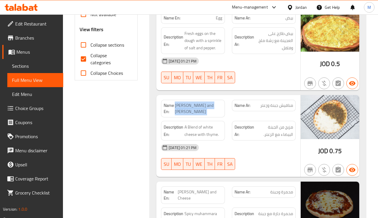
click at [195, 110] on span "Zaatar and Cheese Manakish" at bounding box center [198, 108] width 47 height 12
click at [196, 110] on span "Zaatar and Cheese Manakish" at bounding box center [198, 108] width 47 height 12
click at [183, 111] on span "Zaatar and Cheese Manakish" at bounding box center [198, 108] width 47 height 12
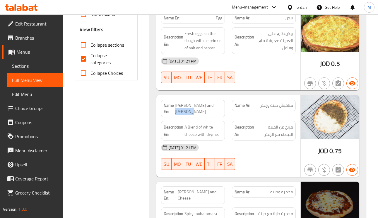
click at [183, 111] on span "Zaatar and Cheese Manakish" at bounding box center [198, 108] width 47 height 12
click at [200, 105] on span "Zaatar and Cheese Manakish" at bounding box center [198, 108] width 47 height 12
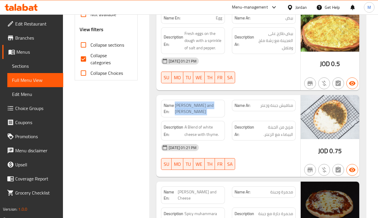
click at [197, 108] on span "Zaatar and Cheese Manakish" at bounding box center [198, 108] width 47 height 12
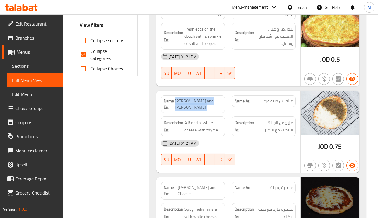
scroll to position [264, 0]
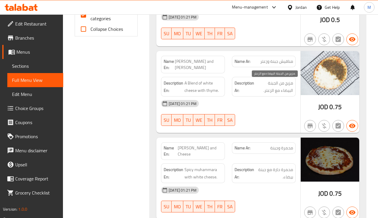
click at [289, 87] on span "مزيج من الجبنة البيضاء مع الزعتر." at bounding box center [275, 86] width 38 height 14
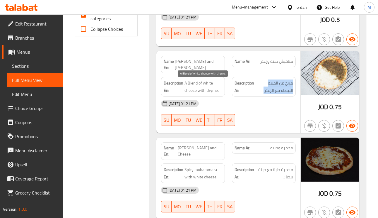
click at [211, 85] on span "A Blend of white cheese with thyme." at bounding box center [204, 86] width 38 height 14
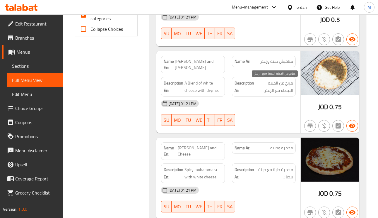
click at [286, 89] on span "مزيج من الجبنة البيضاء مع الزعتر." at bounding box center [275, 86] width 38 height 14
click at [275, 64] on span "مناقيش جبنة وزعتر" at bounding box center [277, 61] width 33 height 6
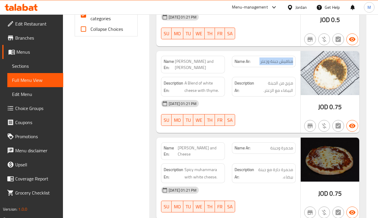
click at [275, 64] on span "مناقيش جبنة وزعتر" at bounding box center [277, 61] width 33 height 6
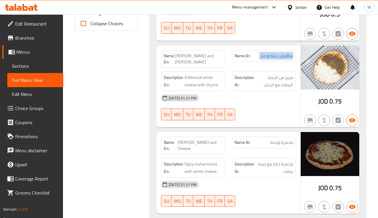
scroll to position [308, 0]
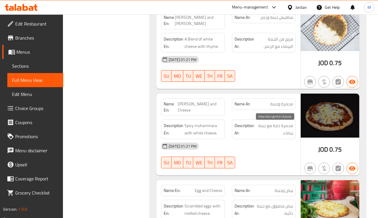
click at [287, 132] on span "محمرة حارة مع جبنة بيضاء." at bounding box center [274, 129] width 37 height 14
click at [207, 136] on span "Spicy muhammara with white cheese." at bounding box center [204, 129] width 38 height 14
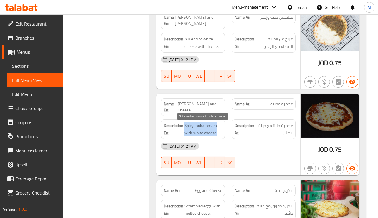
click at [207, 136] on span "Spicy muhammara with white cheese." at bounding box center [204, 129] width 38 height 14
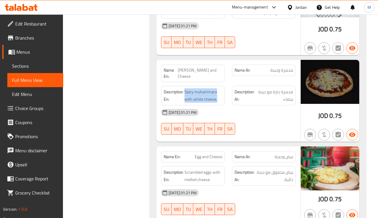
scroll to position [396, 0]
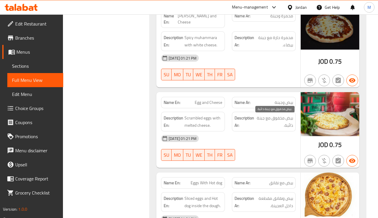
click at [286, 125] on span "بيض مخفوق مع جبنة ذائبة." at bounding box center [274, 121] width 37 height 14
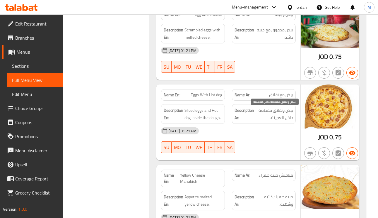
click at [260, 115] on span "بيض ونقانق مقطعة داخل العجينة." at bounding box center [275, 114] width 38 height 14
click at [259, 115] on span "بيض ونقانق مقطعة داخل العجينة." at bounding box center [275, 114] width 38 height 14
copy span "مقطعة"
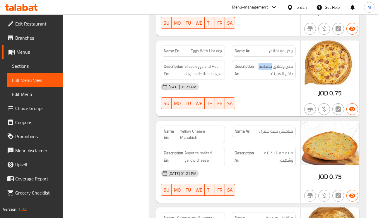
scroll to position [571, 0]
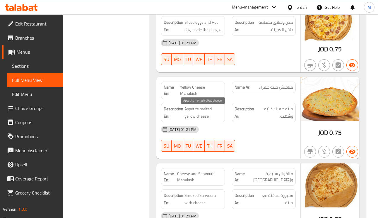
click at [194, 112] on span "Appetite melted yellow cheese." at bounding box center [204, 112] width 38 height 14
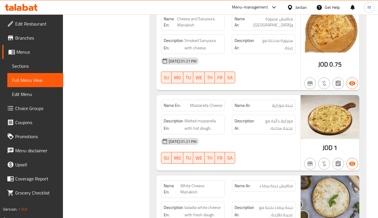
scroll to position [747, 0]
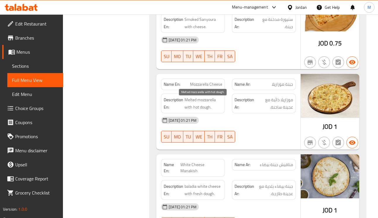
click at [199, 110] on span "Melted mozzarella with hot dough." at bounding box center [204, 103] width 38 height 14
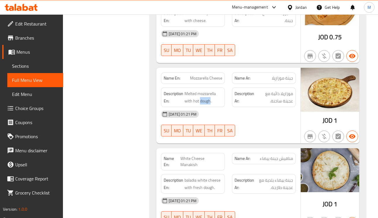
scroll to position [835, 0]
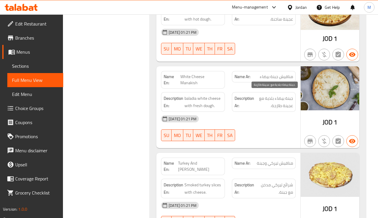
click at [282, 103] on span "جبنة بيضاء بلدية مع عجينة طازجة." at bounding box center [275, 102] width 38 height 14
click at [283, 103] on span "جبنة بيضاء بلدية مع عجينة طازجة." at bounding box center [275, 102] width 38 height 14
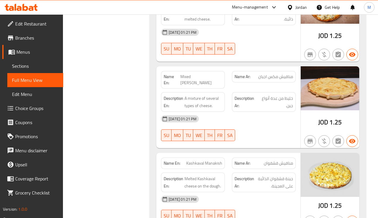
scroll to position [1187, 0]
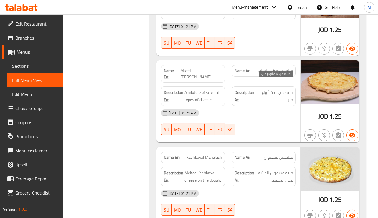
click at [283, 89] on span "خليط من عدة أنواع جبن." at bounding box center [275, 96] width 35 height 14
click at [198, 92] on span "A mixture of several types of cheese." at bounding box center [204, 96] width 38 height 14
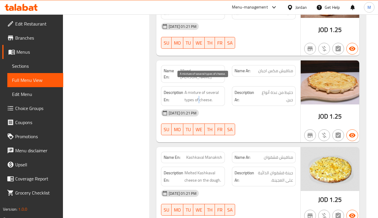
click at [198, 92] on span "A mixture of several types of cheese." at bounding box center [204, 96] width 38 height 14
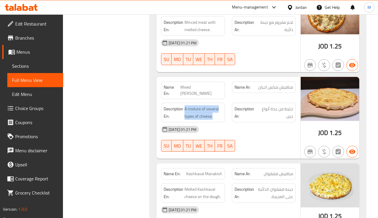
scroll to position [1143, 0]
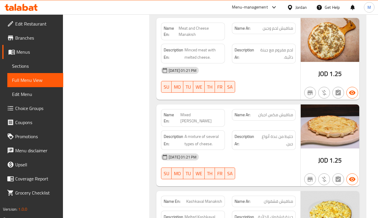
click at [206, 112] on span "Mixed Cheese Manakish" at bounding box center [202, 118] width 42 height 12
copy span "Manakish"
click at [206, 112] on span "Mixed Cheese Manakish" at bounding box center [202, 118] width 42 height 12
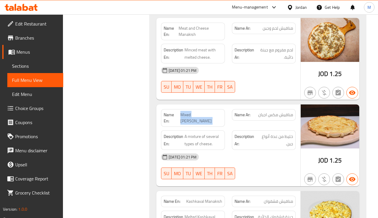
click at [206, 112] on span "Mixed Cheese Manakish" at bounding box center [202, 118] width 42 height 12
copy span "Mixed Cheese Manakish"
click at [204, 112] on span "Mixed Cheese Manakish" at bounding box center [202, 118] width 42 height 12
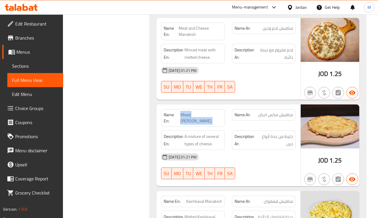
click at [216, 113] on span "Mixed Cheese Manakish" at bounding box center [202, 118] width 42 height 12
click at [215, 113] on span "Mixed Cheese Manakish" at bounding box center [202, 118] width 42 height 12
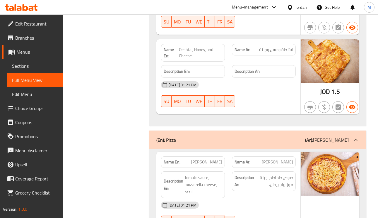
scroll to position [1495, 0]
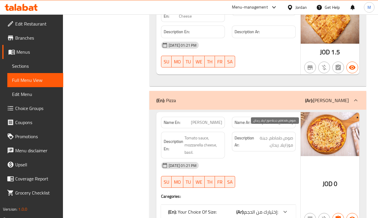
click at [273, 138] on span "صوص طماطم، جبنة موزاريلا، ريحان." at bounding box center [275, 141] width 38 height 14
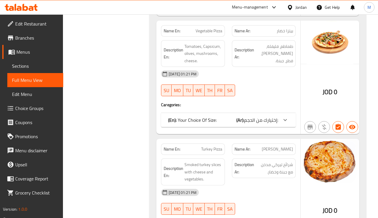
scroll to position [1714, 0]
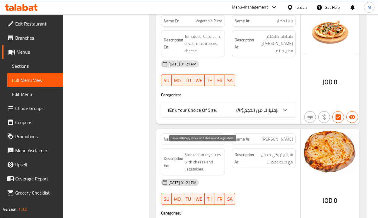
click at [191, 157] on span "Smoked turkey slices with cheese and vegetables." at bounding box center [204, 162] width 38 height 22
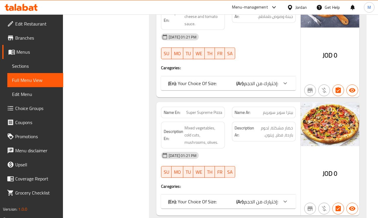
scroll to position [2110, 0]
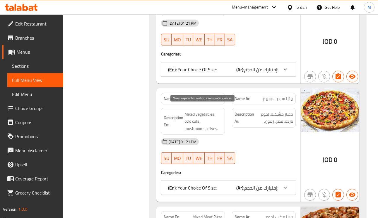
click at [195, 124] on span "Mixed vegetables, cold cuts, mushrooms, olives." at bounding box center [204, 121] width 38 height 22
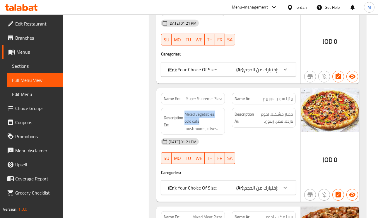
drag, startPoint x: 199, startPoint y: 114, endPoint x: 183, endPoint y: 116, distance: 16.0
click at [183, 116] on h6 "Description En: Mixed vegetables, cold cuts, mushrooms, olives." at bounding box center [193, 121] width 59 height 22
click at [185, 117] on span "Mixed vegetables, cold cuts, mushrooms, olives." at bounding box center [204, 121] width 38 height 22
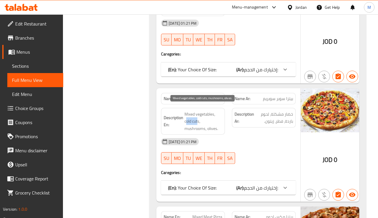
click at [188, 118] on span "Mixed vegetables, cold cuts, mushrooms, olives." at bounding box center [204, 121] width 38 height 22
drag, startPoint x: 200, startPoint y: 115, endPoint x: 185, endPoint y: 115, distance: 15.2
click at [185, 115] on span "Mixed vegetables, cold cuts, mushrooms, olives." at bounding box center [204, 121] width 38 height 22
copy span "cold cuts"
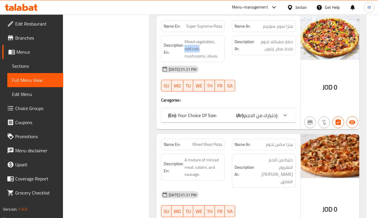
scroll to position [2198, 0]
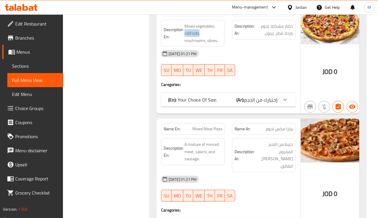
click at [210, 126] on span "Mixed Meat Pizza" at bounding box center [208, 129] width 30 height 6
copy span "Mixed Meat Pizza"
click at [210, 126] on span "Mixed Meat Pizza" at bounding box center [208, 129] width 30 height 6
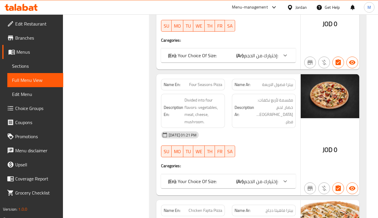
scroll to position [2374, 0]
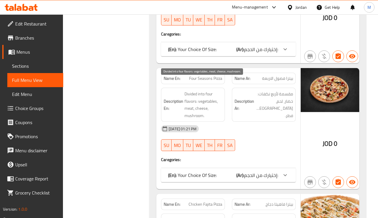
click at [203, 90] on span "Divided into four flavors: vegetables, meat, cheese, mushroom." at bounding box center [204, 104] width 38 height 29
click at [200, 98] on span "Divided into four flavors: vegetables, meat, cheese, mushroom." at bounding box center [204, 104] width 38 height 29
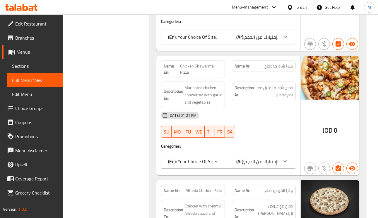
scroll to position [2813, 0]
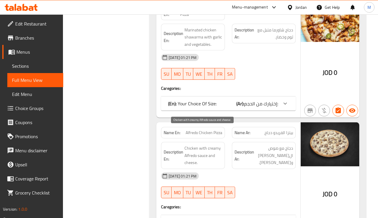
click at [188, 144] on span "Chicken with creamy Alfredo sauce and cheese." at bounding box center [204, 155] width 38 height 22
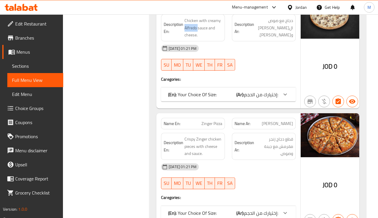
scroll to position [2945, 0]
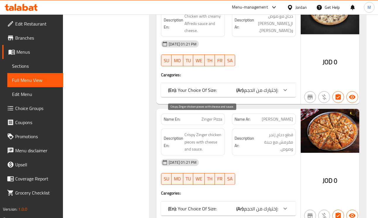
click at [203, 131] on span "Crispy Zinger chicken pieces with cheese and sauce." at bounding box center [204, 142] width 38 height 22
click at [188, 131] on span "Crispy Zinger chicken pieces with cheese and sauce." at bounding box center [204, 142] width 38 height 22
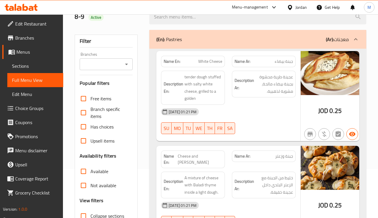
scroll to position [88, 0]
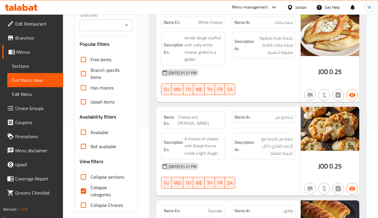
drag, startPoint x: 90, startPoint y: 192, endPoint x: 94, endPoint y: 187, distance: 6.5
click at [90, 192] on input "Collapse categories" at bounding box center [83, 191] width 14 height 14
checkbox input "false"
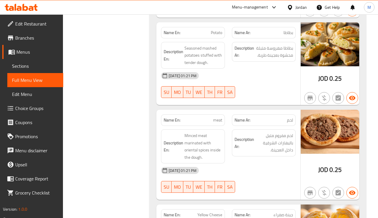
scroll to position [0, 0]
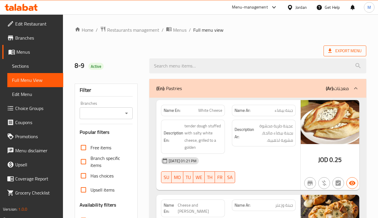
click at [343, 55] on span "Export Menu" at bounding box center [345, 50] width 33 height 7
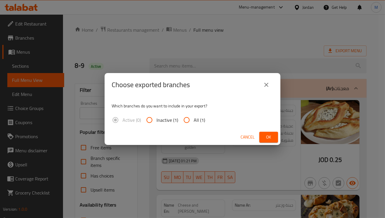
click at [189, 118] on input "All (1)" at bounding box center [187, 120] width 14 height 14
radio input "true"
click at [264, 137] on button "Ok" at bounding box center [268, 137] width 19 height 11
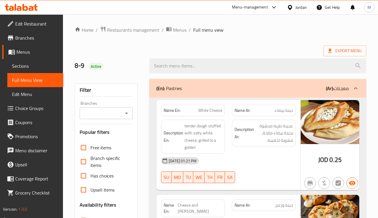
click at [314, 46] on div "Export Menu" at bounding box center [221, 50] width 292 height 11
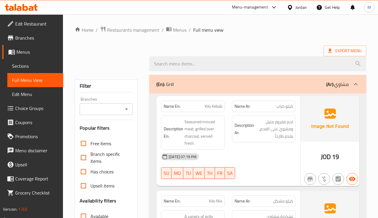
click at [33, 64] on span "Sections" at bounding box center [35, 65] width 47 height 7
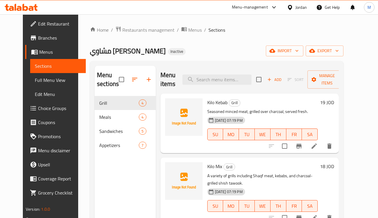
click at [35, 64] on span "Sections" at bounding box center [58, 65] width 47 height 7
click at [39, 21] on span "Edit Restaurant" at bounding box center [59, 23] width 43 height 7
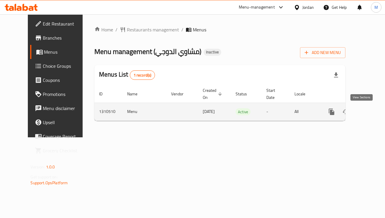
click at [371, 110] on icon "enhanced table" at bounding box center [373, 111] width 5 height 5
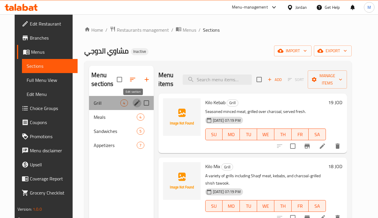
click at [134, 103] on icon "edit" at bounding box center [137, 102] width 7 height 7
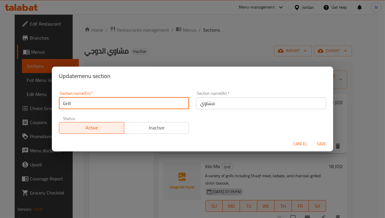
click at [106, 105] on input "Grill" at bounding box center [124, 103] width 130 height 12
type input "Grills"
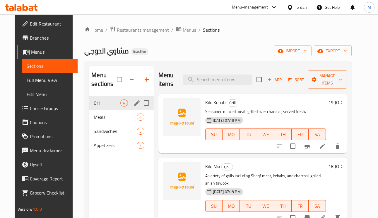
click at [142, 104] on input "Menu sections" at bounding box center [146, 103] width 12 height 12
checkbox input "true"
click at [135, 103] on icon "edit" at bounding box center [137, 102] width 5 height 5
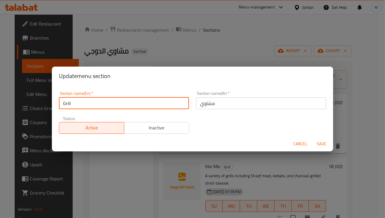
click at [107, 105] on input "Grill" at bounding box center [124, 103] width 130 height 12
type input "Grills"
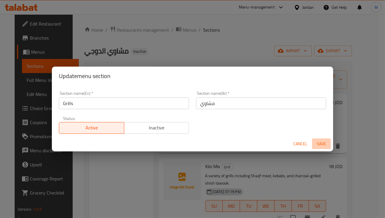
click at [319, 145] on span "Save" at bounding box center [321, 143] width 14 height 7
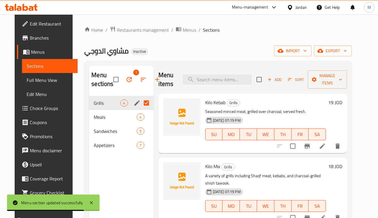
click at [230, 74] on div "Menu items Add Sort Manage items" at bounding box center [253, 80] width 189 height 28
paste input "Kilo Mix"
click at [231, 78] on input "Kilo Mix" at bounding box center [217, 79] width 69 height 10
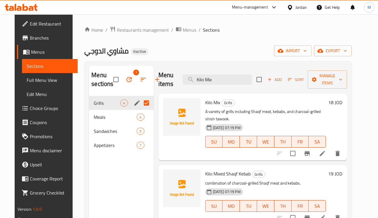
type input "Kilo Mix"
click at [325, 156] on icon at bounding box center [322, 153] width 5 height 5
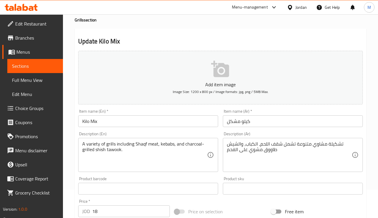
scroll to position [44, 0]
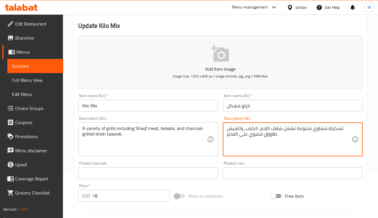
click at [279, 128] on textarea "تشكيلة مشاوي متنوعة تشمل شقف اللحم، الكباب، والشيش طاووق مشوي على الفحم" at bounding box center [289, 139] width 125 height 28
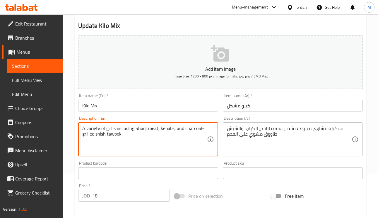
click at [142, 129] on textarea "A variety of grills including Shaqf meat, kebabs, and charcoal-grilled shish ta…" at bounding box center [144, 139] width 125 height 28
paste textarea "okaf"
type textarea "A variety of grills including Shokaf meat, kebabs, and charcoal-grilled shish t…"
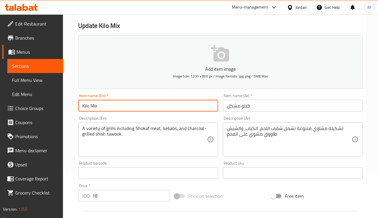
click at [164, 106] on input "Kilo Mix" at bounding box center [148, 106] width 140 height 12
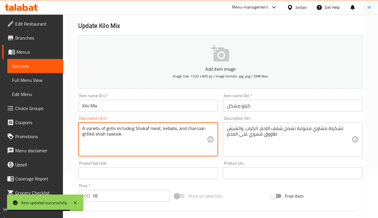
click at [195, 129] on textarea "A variety of grills including Shokaf meat, kebabs, and charcoal-grilled shish t…" at bounding box center [144, 139] width 125 height 28
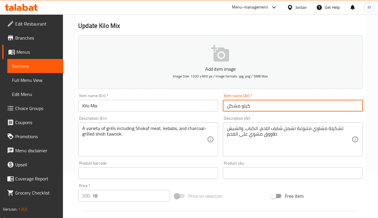
click at [282, 109] on input "كيلو مشكل" at bounding box center [293, 106] width 140 height 12
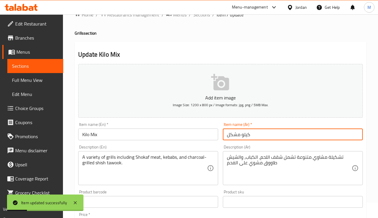
scroll to position [0, 0]
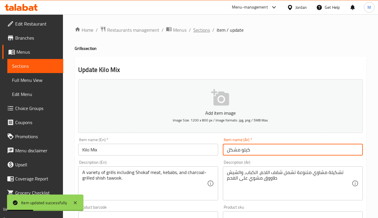
click at [204, 28] on span "Sections" at bounding box center [201, 29] width 17 height 7
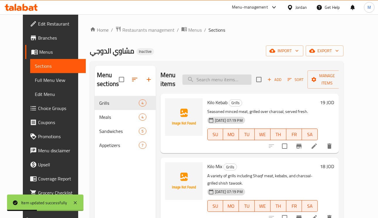
click at [218, 77] on input "search" at bounding box center [217, 79] width 69 height 10
paste input "Kilo Mixed Shaqf Kebab"
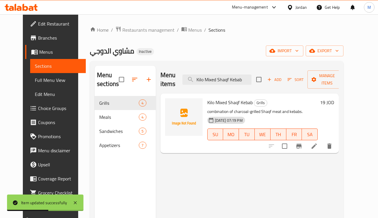
type input "Kilo Mixed Shaqf Kebab"
click at [318, 149] on icon at bounding box center [314, 145] width 7 height 7
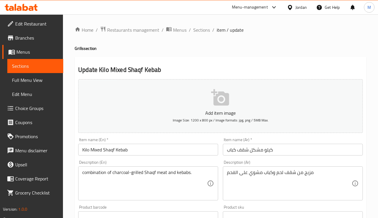
click at [112, 153] on input "Kilo Mixed Shaqf Kebab" at bounding box center [148, 150] width 140 height 12
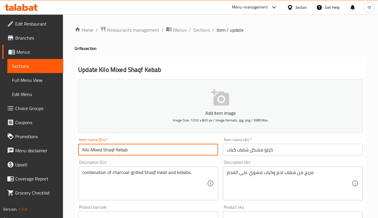
click at [112, 153] on input "Kilo Mixed Shaqf Kebab" at bounding box center [148, 150] width 140 height 12
paste input "okaf"
click at [169, 152] on input "Kilo Mixed Shokaf Kebab" at bounding box center [148, 150] width 140 height 12
type input "Kilo Mixed Shokaf Kebab"
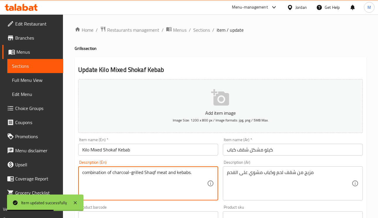
click at [149, 173] on textarea "combination of charcoal-grilled Shaqf meat and kebabs." at bounding box center [144, 183] width 125 height 28
paste textarea "okaf"
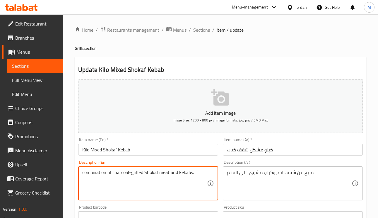
click at [163, 173] on textarea "combination of charcoal-grilled Shokaf meat and kebabs." at bounding box center [144, 183] width 125 height 28
click at [185, 173] on textarea "combination of charcoal-grilled Shokaf meat and kebabs." at bounding box center [144, 183] width 125 height 28
type textarea "combination of charcoal-grilled Shokaf meat and kebabs."
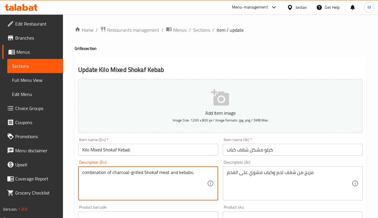
click at [299, 146] on input "كيلو مشكل شقف كباب" at bounding box center [293, 150] width 140 height 12
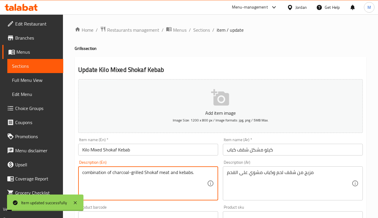
click at [122, 173] on textarea "combination of charcoal-grilled Shokaf meat and kebabs." at bounding box center [144, 183] width 125 height 28
click at [135, 175] on textarea "combination of charcoal-grilled Shokaf meat and kebabs." at bounding box center [144, 183] width 125 height 28
click at [120, 171] on textarea "combination of charcoal-grilled Shokaf meat and kebabs." at bounding box center [144, 183] width 125 height 28
click at [120, 172] on textarea "combination of charcoal-grilled Shokaf meat and kebabs." at bounding box center [144, 183] width 125 height 28
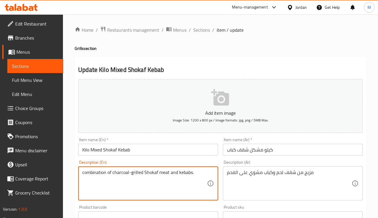
click at [292, 151] on input "كيلو مشكل شقف كباب" at bounding box center [293, 150] width 140 height 12
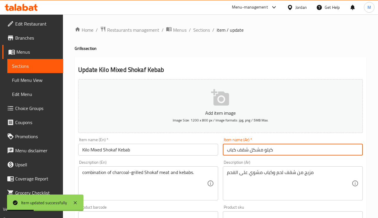
click at [209, 32] on span "Sections" at bounding box center [201, 29] width 17 height 7
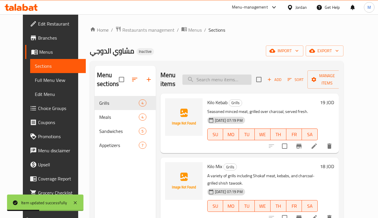
paste input "Kilo Shaqf"
click at [219, 76] on input "search" at bounding box center [217, 79] width 69 height 10
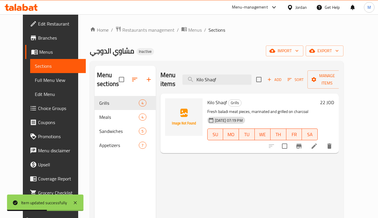
type input "Kilo Shaqf"
click at [318, 145] on icon at bounding box center [314, 145] width 7 height 7
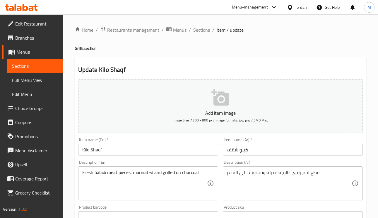
click at [95, 148] on input "Kilo Shaqf" at bounding box center [148, 150] width 140 height 12
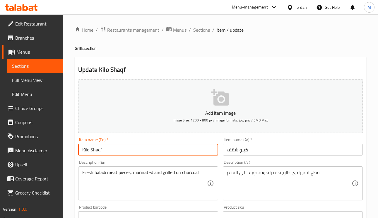
paste input "oka"
type input "[PERSON_NAME]"
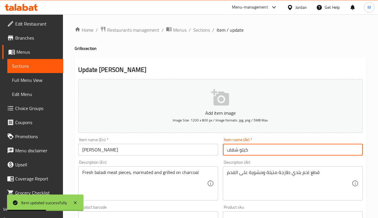
click at [266, 149] on input "كيلو شقف" at bounding box center [293, 150] width 140 height 12
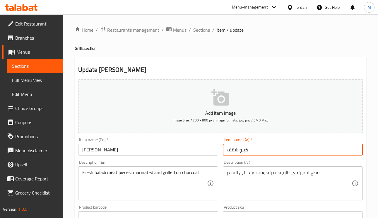
click at [207, 30] on span "Sections" at bounding box center [201, 29] width 17 height 7
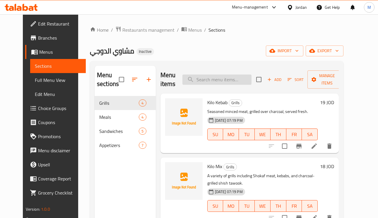
paste input "2 Shaqaf Sandwiches"
click at [215, 81] on input "2 Shaqaf Sandwiches" at bounding box center [217, 79] width 69 height 10
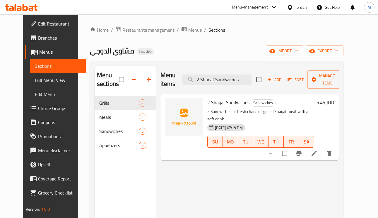
type input "2 Shaqaf Sandwiches"
click at [323, 148] on li at bounding box center [314, 153] width 16 height 11
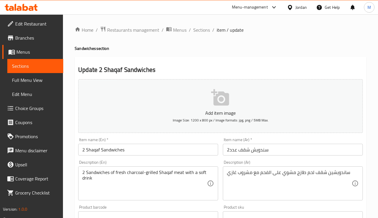
click at [96, 150] on input "2 Shaqaf Sandwiches" at bounding box center [148, 150] width 140 height 12
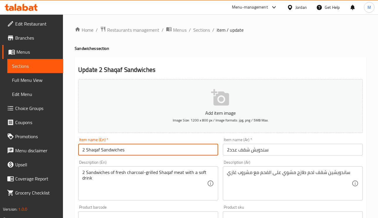
click at [96, 150] on input "2 Shaqaf Sandwiches" at bounding box center [148, 150] width 140 height 12
paste input "okaf"
type input "2 Shokaf Sandwiches"
click at [164, 173] on textarea "2 Sandwiches of fresh charcoal-grilled Shaqaf meat with a soft drink" at bounding box center [144, 183] width 125 height 28
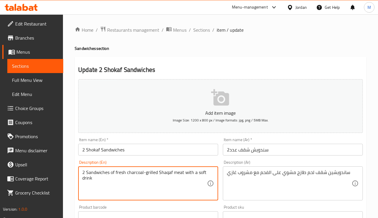
paste textarea "okaf"
type textarea "2 Sandwiches of fresh charcoal-grilled Shokaf meat with a soft drink"
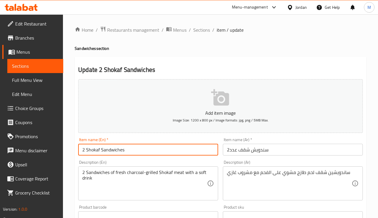
click at [173, 148] on input "2 Shokaf Sandwiches" at bounding box center [148, 150] width 140 height 12
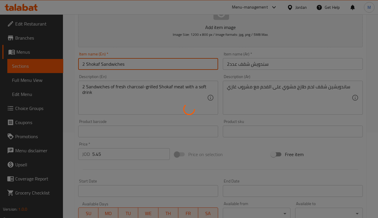
scroll to position [88, 0]
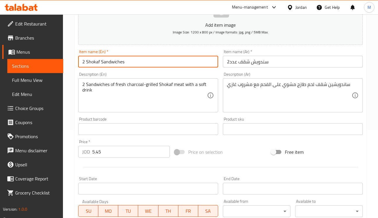
click at [308, 59] on input "سندويش شقف عدد2" at bounding box center [293, 62] width 140 height 12
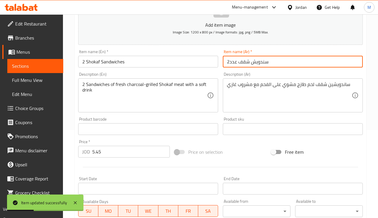
scroll to position [0, 0]
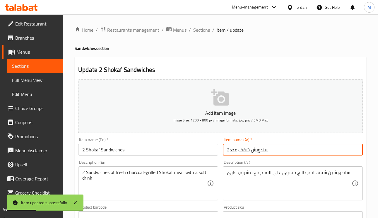
click at [204, 24] on div "Home / Restaurants management / Menus / Sections / item / update Sandwiches sec…" at bounding box center [220, 214] width 315 height 400
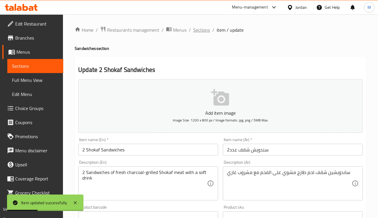
click at [204, 27] on span "Sections" at bounding box center [201, 29] width 17 height 7
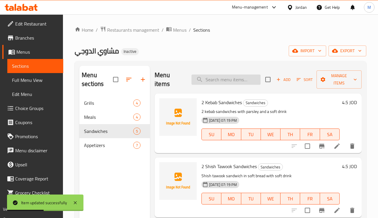
paste input "3 Araisy"
click at [218, 83] on input "3 Araisy" at bounding box center [226, 79] width 69 height 10
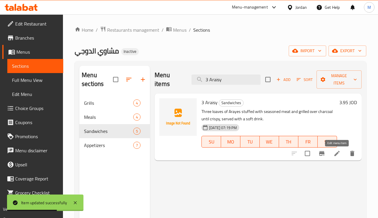
type input "3 Araisy"
click at [337, 152] on icon at bounding box center [337, 153] width 7 height 7
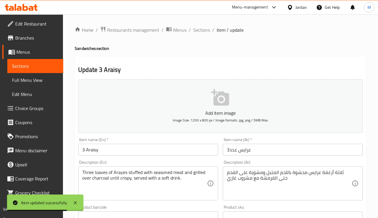
click at [247, 149] on input "عرايس عدد3" at bounding box center [293, 150] width 140 height 12
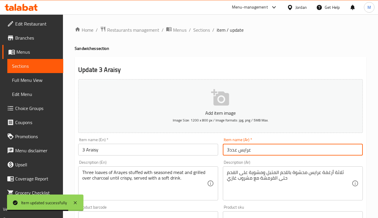
click at [247, 149] on input "عرايس عدد3" at bounding box center [293, 150] width 140 height 12
click at [249, 152] on input "عرايس عدد3" at bounding box center [293, 150] width 140 height 12
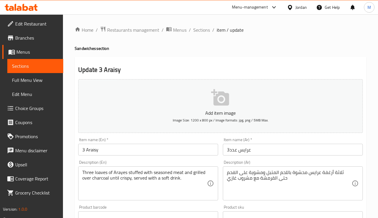
click at [89, 151] on input "3 Araisy" at bounding box center [148, 150] width 140 height 12
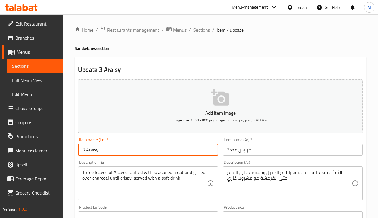
paste input "yes"
type input "3 Arayes"
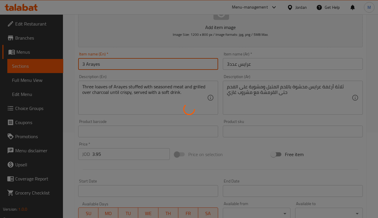
scroll to position [88, 0]
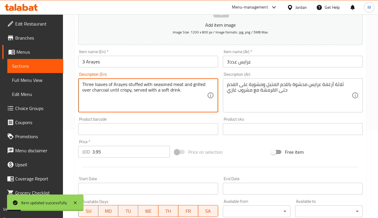
click at [105, 83] on textarea "Three loaves of Arayes stuffed with seasoned meat and grilled over charcoal unt…" at bounding box center [144, 95] width 125 height 28
click at [142, 93] on textarea "Three loaves of Arayes stuffed with seasoned meat and grilled over charcoal unt…" at bounding box center [144, 95] width 125 height 28
click at [142, 92] on textarea "Three loaves of Arayes stuffed with seasoned meat and grilled over charcoal unt…" at bounding box center [144, 95] width 125 height 28
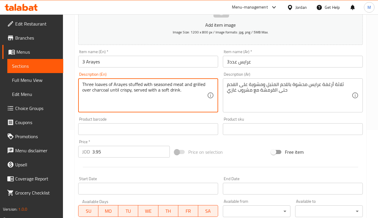
click at [142, 92] on textarea "Three loaves of Arayes stuffed with seasoned meat and grilled over charcoal unt…" at bounding box center [144, 95] width 125 height 28
type textarea "Three loaves of Arayes stuffed with seasoned meat and grilled over charcoal unt…"
click at [267, 65] on input "عرايس عدد3" at bounding box center [293, 62] width 140 height 12
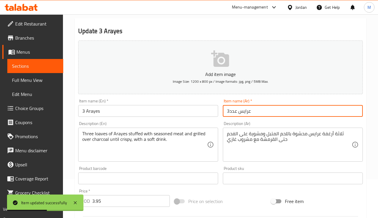
scroll to position [0, 0]
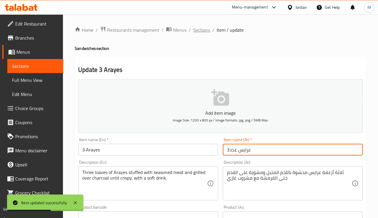
click at [202, 30] on span "Sections" at bounding box center [201, 29] width 17 height 7
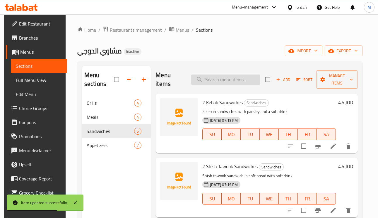
click at [209, 84] on input "search" at bounding box center [225, 79] width 69 height 10
paste input "1 Araisy"
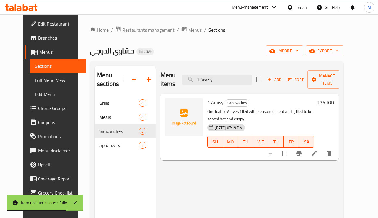
type input "1 Araisy"
click at [323, 151] on li at bounding box center [314, 153] width 16 height 11
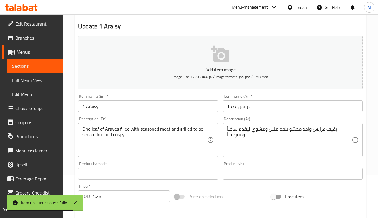
scroll to position [44, 0]
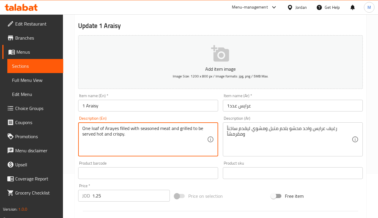
click at [108, 130] on textarea "One loaf of Arayes filled with seasoned meat and grilled to be served hot and c…" at bounding box center [144, 139] width 125 height 28
click at [92, 104] on input "1 Araisy" at bounding box center [148, 106] width 140 height 12
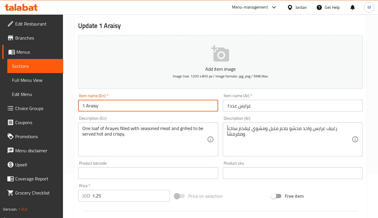
click at [92, 104] on input "1 Araisy" at bounding box center [148, 106] width 140 height 12
paste input "yes"
type input "1 Arayes"
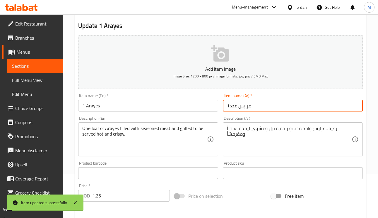
click at [230, 107] on input "عرايس عدد1" at bounding box center [293, 106] width 140 height 12
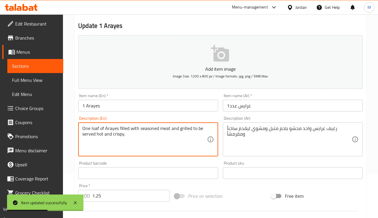
click at [85, 128] on textarea "One loaf of Arayes filled with seasoned meat and grilled to be served hot and c…" at bounding box center [144, 139] width 125 height 28
click at [87, 127] on textarea "loaf of Arayes filled with seasoned meat and grilled to be served hot and crisp…" at bounding box center [144, 139] width 125 height 28
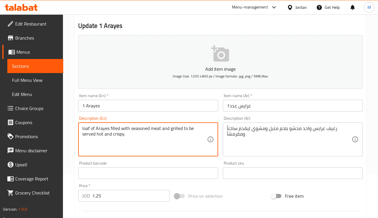
click at [100, 128] on textarea "loaf of Arayes filled with seasoned meat and grilled to be served hot and crisp…" at bounding box center [144, 139] width 125 height 28
click at [181, 107] on input "1 Arayes" at bounding box center [148, 106] width 140 height 12
click at [105, 136] on textarea "One loaf of Arayes filled with seasoned meat and grilled to be served hot and c…" at bounding box center [144, 139] width 125 height 28
click at [147, 127] on textarea "One loaf of Arayes filled with seasoned meat and grilled to be served hot and c…" at bounding box center [144, 139] width 125 height 28
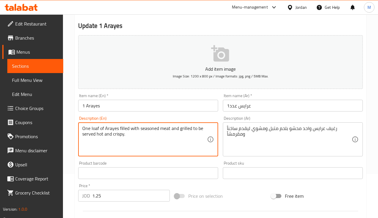
click at [147, 127] on textarea "One loaf of Arayes filled with seasoned meat and grilled to be served hot and c…" at bounding box center [144, 139] width 125 height 28
type textarea "One loaf of Arayes filled with seasoned meat and grilled to be served hot and c…"
click at [273, 111] on input "عرايس عدد1" at bounding box center [293, 106] width 140 height 12
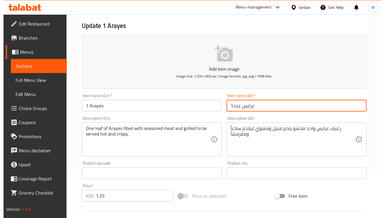
scroll to position [0, 0]
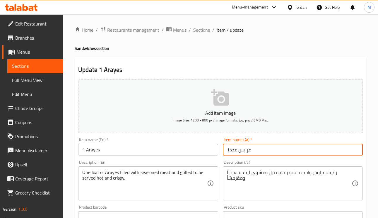
click at [200, 33] on span "Sections" at bounding box center [201, 29] width 17 height 7
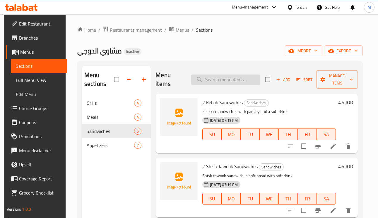
paste input "Spicy Turkish Salad"
click at [226, 84] on input "Spicy Turkish Salad" at bounding box center [225, 79] width 69 height 10
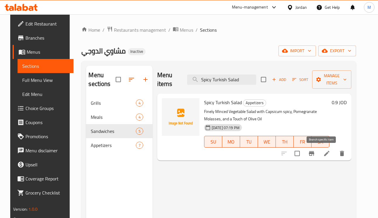
type input "Spicy Turkish Salad"
click at [333, 155] on li at bounding box center [327, 153] width 16 height 11
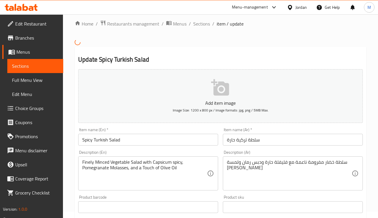
scroll to position [88, 0]
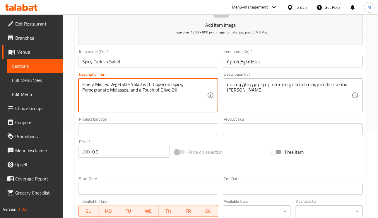
click at [179, 85] on textarea "Finely Minced Vegetable Salad with Capsicum spicy, Pomegranate Molasses, and a …" at bounding box center [144, 95] width 125 height 28
click at [153, 82] on textarea "Finely Minced Vegetable Salad with Capsicum, Pomegranate Molasses, and a Touch …" at bounding box center [144, 95] width 125 height 28
paste textarea "spicy"
type textarea "Finely Minced Vegetable Salad with spicy Capsicum, Pomegranate Molasses, and a …"
click at [176, 61] on input "Spicy Turkish Salad" at bounding box center [148, 62] width 140 height 12
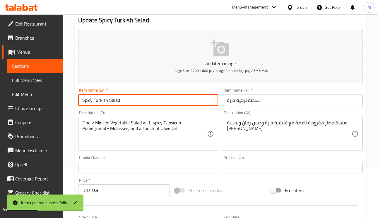
scroll to position [0, 0]
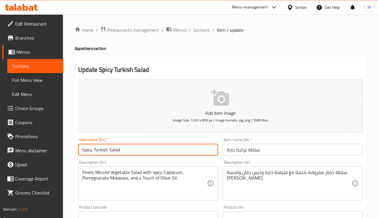
click at [199, 14] on div "Menu-management Jordan Get Help M" at bounding box center [189, 7] width 378 height 14
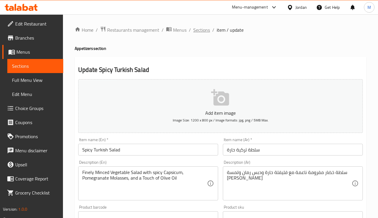
click at [198, 28] on span "Sections" at bounding box center [201, 29] width 17 height 7
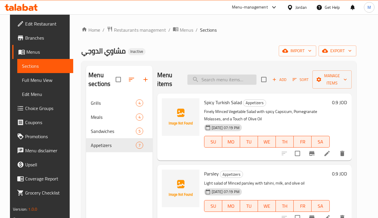
paste input "Parsley"
click at [236, 84] on input "search" at bounding box center [222, 79] width 69 height 10
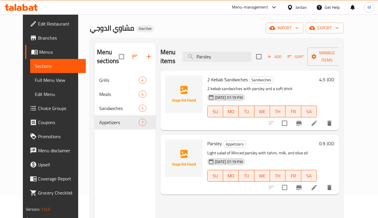
scroll to position [83, 0]
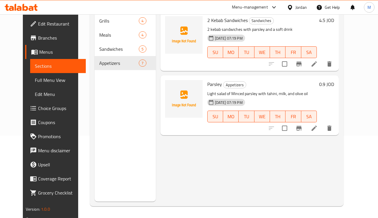
type input "Parsley"
click at [318, 126] on icon at bounding box center [314, 128] width 7 height 7
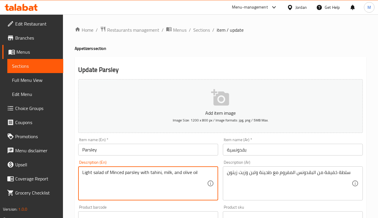
click at [166, 174] on textarea "Light salad of Minced parsley with tahini, milk, and olive oil" at bounding box center [144, 183] width 125 height 28
type textarea "Light salad of Minced parsley with tahini, laban, and olive oil"
click at [274, 144] on input "بقدونسية" at bounding box center [293, 150] width 140 height 12
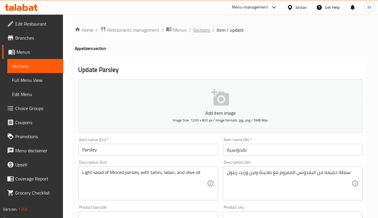
click at [203, 28] on span "Sections" at bounding box center [201, 29] width 17 height 7
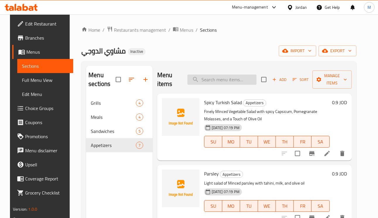
click at [227, 78] on input "search" at bounding box center [222, 79] width 69 height 10
paste input "Muttabal"
click at [339, 150] on div at bounding box center [314, 153] width 72 height 14
click at [224, 74] on div "Menu items Muttabal Add Sort Manage items" at bounding box center [254, 80] width 195 height 28
click at [227, 76] on input "Muttabal" at bounding box center [222, 79] width 69 height 10
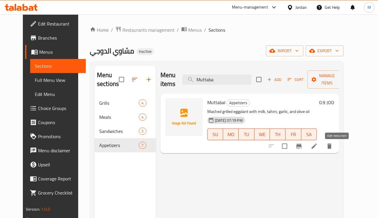
type input "Muttaba"
click at [318, 149] on icon at bounding box center [314, 145] width 7 height 7
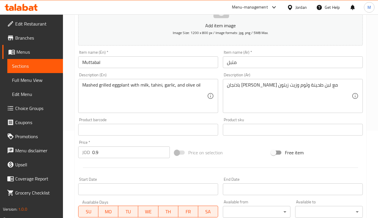
scroll to position [88, 0]
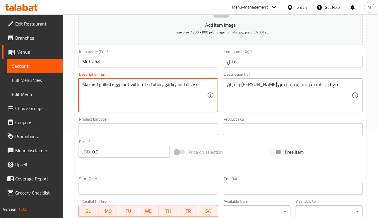
click at [157, 82] on textarea "Mashed grilled eggplant with milk, tahini, garlic, and olive oil" at bounding box center [144, 95] width 125 height 28
click at [146, 88] on textarea "Mashed grilled eggplant with milk, tahini, garlic, and olive oil" at bounding box center [144, 95] width 125 height 28
click at [93, 88] on textarea "Mashed grilled eggplant with laban, tahini, garlic, and olive oil" at bounding box center [144, 95] width 125 height 28
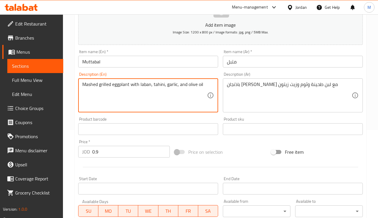
type textarea "Mashed grilled eggplant with laban, tahini, garlic, and olive oil"
click at [272, 64] on input "متبل" at bounding box center [293, 62] width 140 height 12
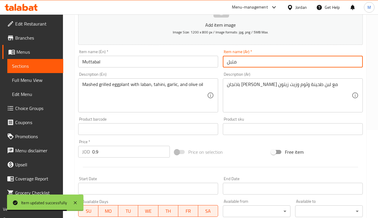
click at [250, 64] on input "متبل" at bounding box center [293, 62] width 140 height 12
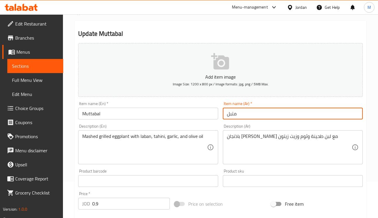
scroll to position [0, 0]
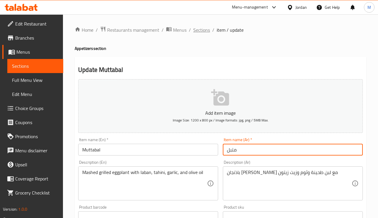
click at [199, 28] on span "Sections" at bounding box center [201, 29] width 17 height 7
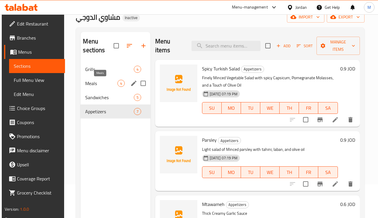
scroll to position [44, 0]
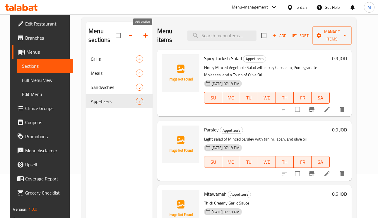
click at [142, 37] on icon "button" at bounding box center [145, 35] width 7 height 7
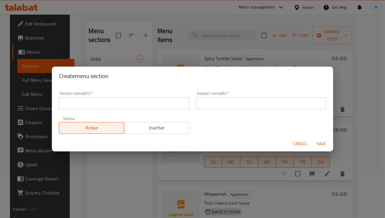
click at [115, 100] on input "text" at bounding box center [124, 103] width 130 height 12
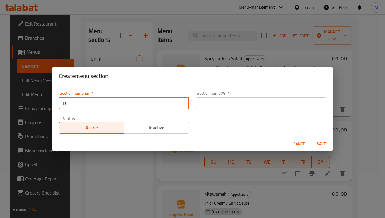
type input "Drinks"
click at [227, 108] on input "text" at bounding box center [261, 103] width 130 height 12
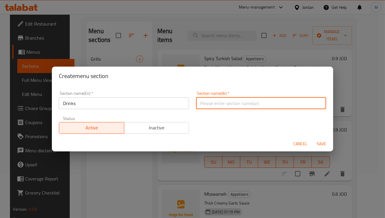
type input "h"
type input "المشروبات"
click at [324, 143] on span "Save" at bounding box center [321, 143] width 14 height 7
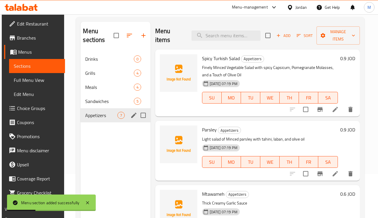
click at [101, 111] on div "Appetizers 7" at bounding box center [116, 115] width 70 height 14
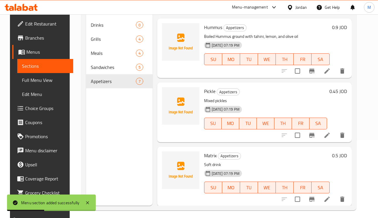
scroll to position [83, 0]
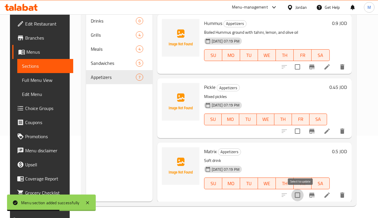
click at [303, 194] on input "checkbox" at bounding box center [298, 195] width 12 height 12
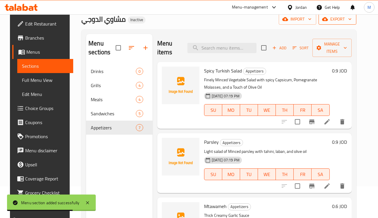
scroll to position [0, 0]
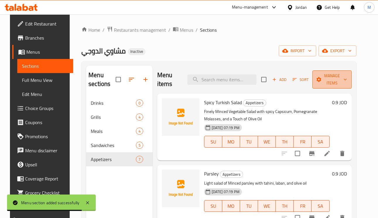
click at [338, 81] on span "Manage items" at bounding box center [332, 79] width 30 height 15
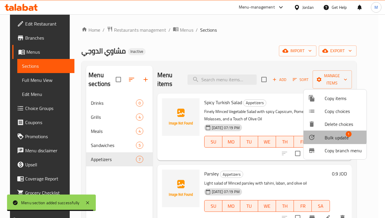
click at [333, 136] on span "Bulk update" at bounding box center [337, 137] width 24 height 7
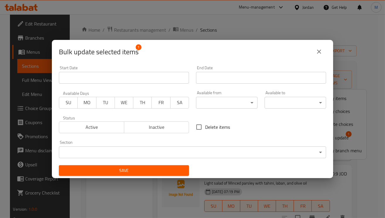
click at [110, 152] on body "​ Menu-management Jordan Get Help M Edit Restaurant Branches Menus Sections Ful…" at bounding box center [192, 115] width 385 height 203
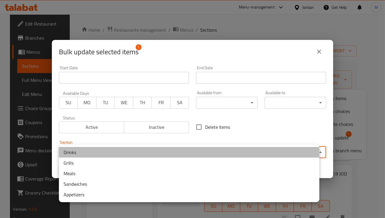
click at [75, 152] on li "Drinks" at bounding box center [189, 152] width 261 height 11
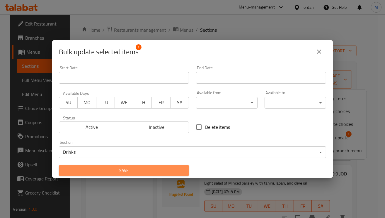
click at [165, 170] on span "Save" at bounding box center [124, 170] width 121 height 7
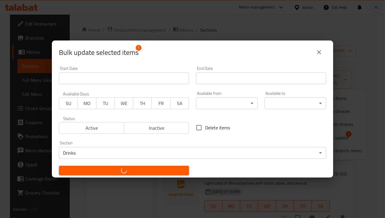
checkbox input "false"
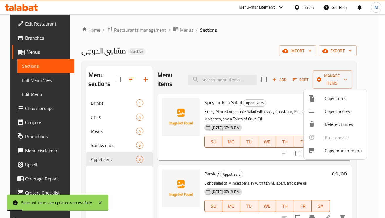
click at [130, 80] on div at bounding box center [192, 109] width 385 height 218
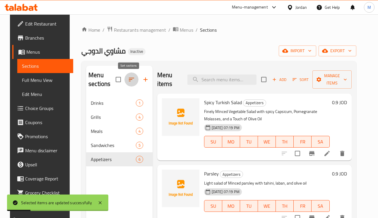
click at [128, 81] on icon "button" at bounding box center [131, 79] width 7 height 7
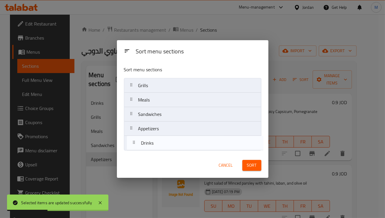
drag, startPoint x: 144, startPoint y: 87, endPoint x: 144, endPoint y: 149, distance: 62.4
click at [144, 149] on nav "Drinks Grills Meals Sandwiches Appetizers" at bounding box center [192, 114] width 137 height 72
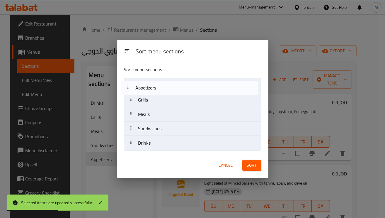
drag, startPoint x: 147, startPoint y: 131, endPoint x: 144, endPoint y: 87, distance: 44.1
click at [144, 87] on nav "Grills Meals Sandwiches Appetizers Drinks" at bounding box center [192, 114] width 137 height 72
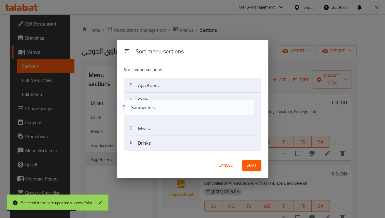
drag, startPoint x: 167, startPoint y: 131, endPoint x: 159, endPoint y: 104, distance: 27.8
click at [159, 104] on nav "Appetizers Grills Meals Sandwiches Drinks" at bounding box center [192, 114] width 137 height 72
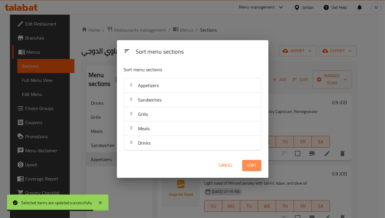
click at [249, 164] on span "Sort" at bounding box center [252, 164] width 10 height 7
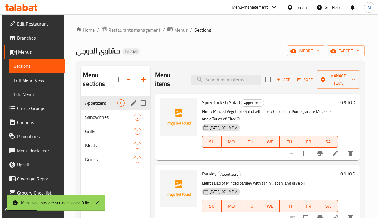
drag, startPoint x: 112, startPoint y: 96, endPoint x: 111, endPoint y: 99, distance: 3.2
click at [112, 96] on div "Appetizers 6" at bounding box center [116, 103] width 70 height 14
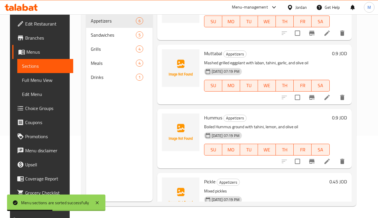
scroll to position [197, 0]
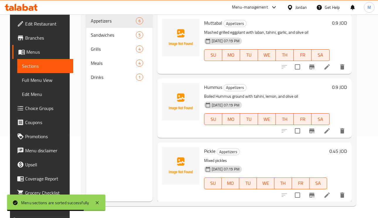
click at [30, 80] on span "Full Menu View" at bounding box center [45, 79] width 47 height 7
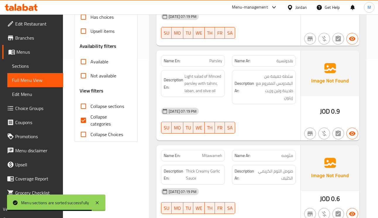
scroll to position [215, 0]
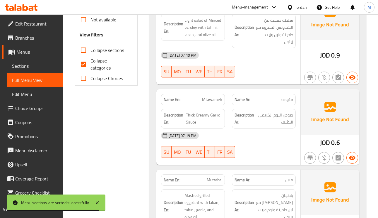
click at [87, 63] on input "Collapse categories" at bounding box center [83, 64] width 14 height 14
checkbox input "false"
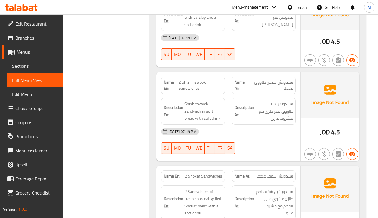
scroll to position [0, 0]
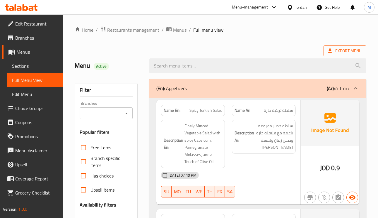
click at [353, 54] on span "Export Menu" at bounding box center [345, 50] width 33 height 7
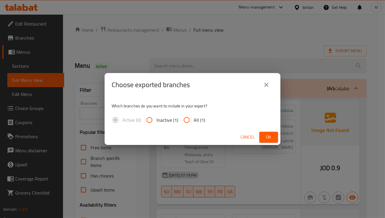
click at [177, 123] on span "Inactive (1)" at bounding box center [167, 119] width 22 height 7
click at [156, 124] on input "Inactive (1)" at bounding box center [149, 120] width 14 height 14
radio input "true"
click at [184, 121] on input "All (1)" at bounding box center [187, 120] width 14 height 14
radio input "true"
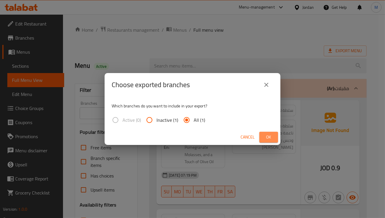
click at [271, 133] on span "Ok" at bounding box center [268, 136] width 9 height 7
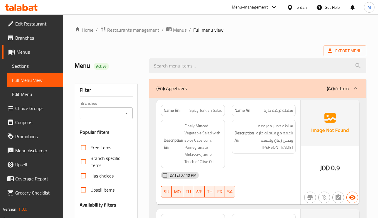
click at [30, 65] on span "Sections" at bounding box center [35, 65] width 47 height 7
